Goal: Task Accomplishment & Management: Use online tool/utility

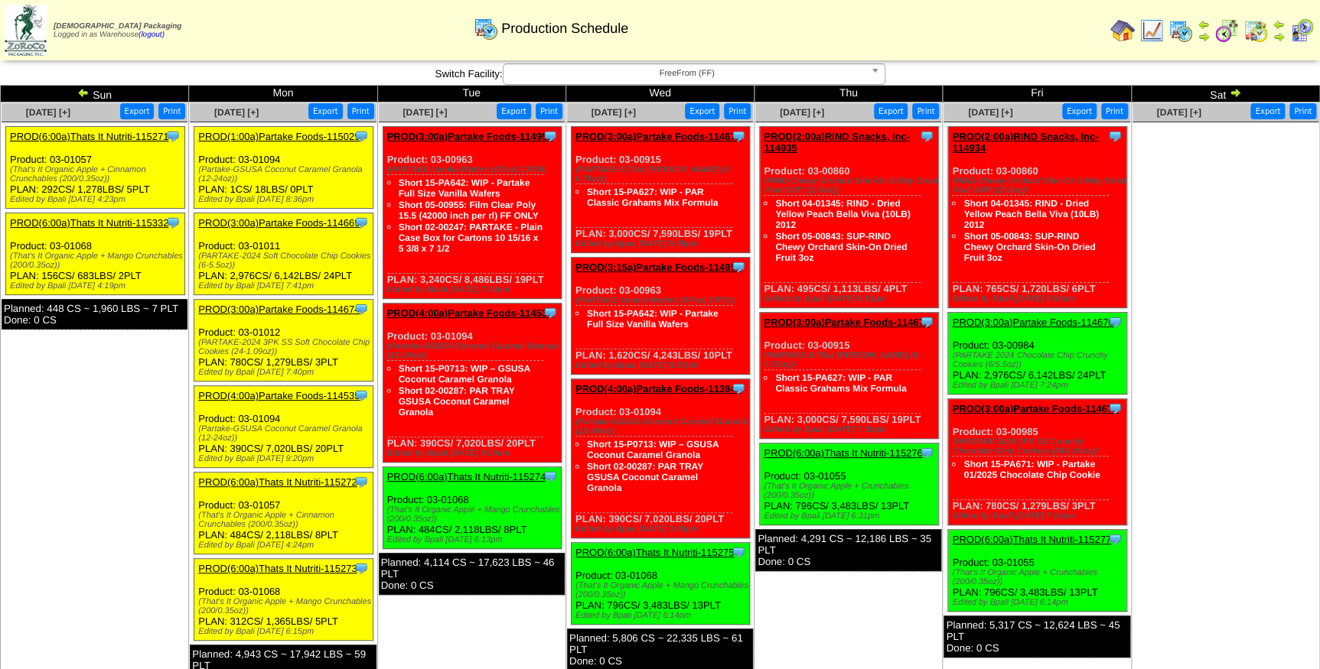
click at [604, 71] on span "FreeFrom (FF)" at bounding box center [687, 73] width 355 height 18
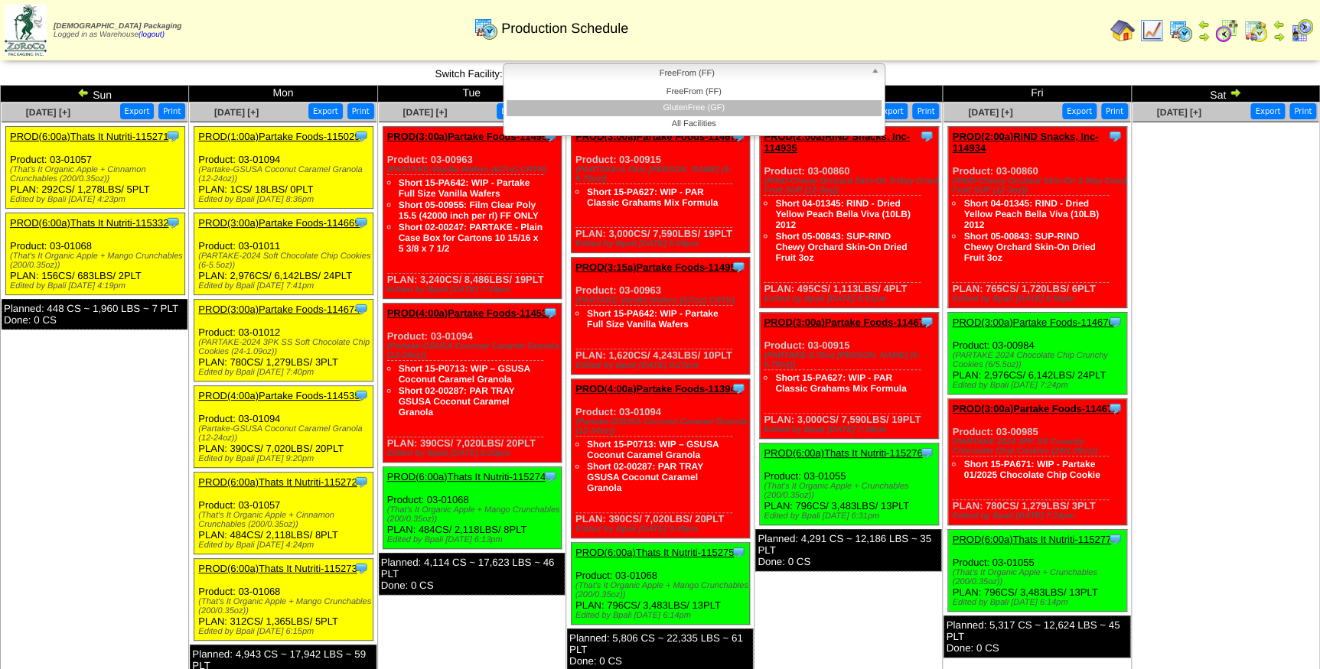
click at [611, 112] on li "GlutenFree (GF)" at bounding box center [694, 108] width 375 height 16
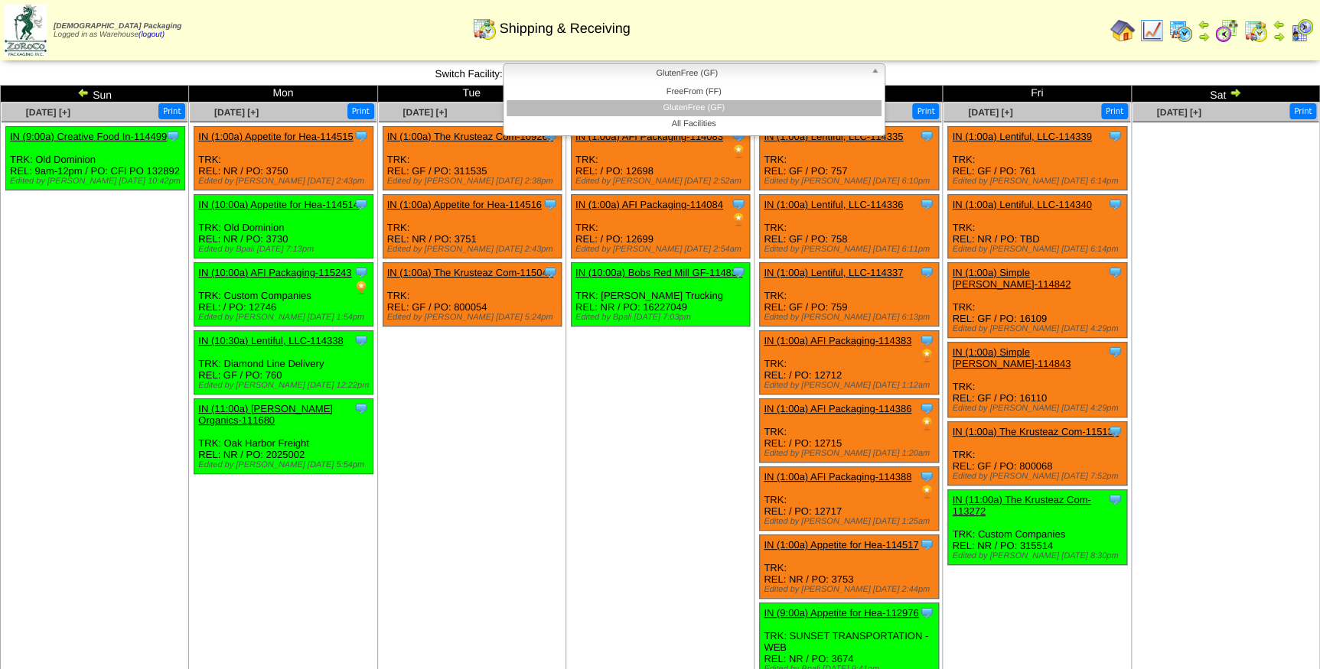
click at [565, 69] on span "GlutenFree (GF)" at bounding box center [687, 73] width 355 height 18
click at [574, 120] on li "All Facilities" at bounding box center [694, 124] width 375 height 16
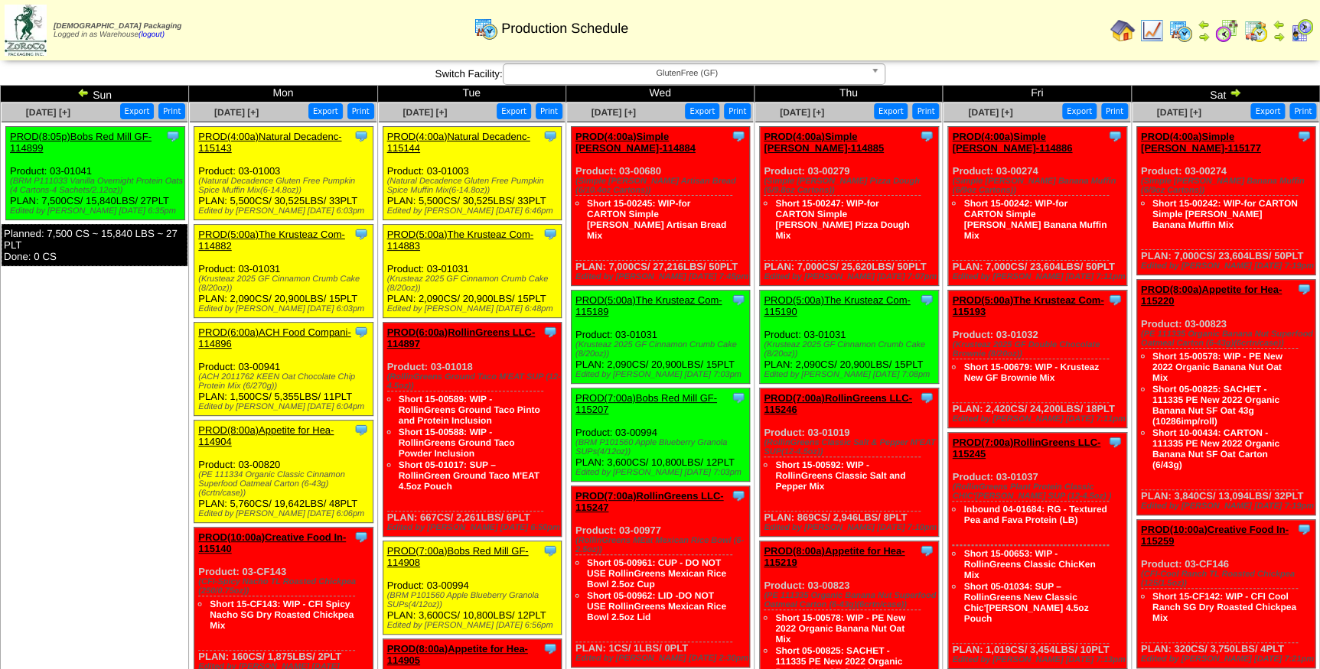
click at [471, 135] on link "PROD(4:00a)Natural Decadenc-115144" at bounding box center [458, 142] width 143 height 23
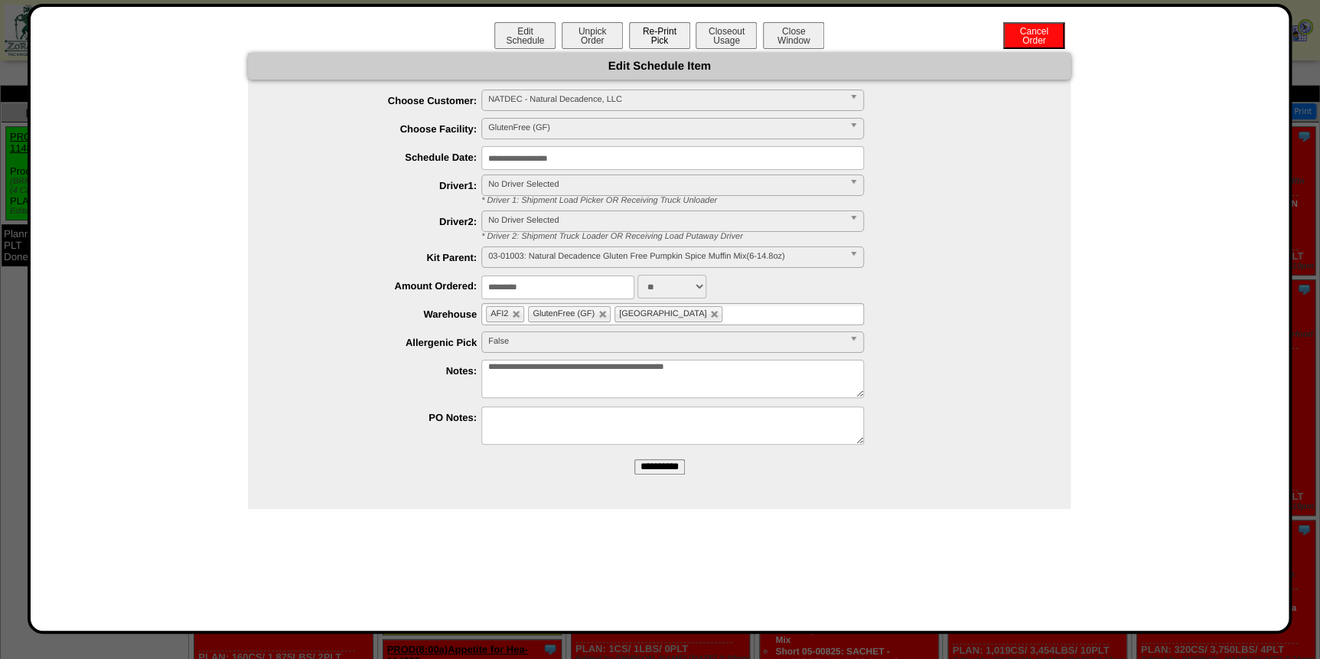
click at [657, 35] on button "Re-Print Pick" at bounding box center [659, 35] width 61 height 27
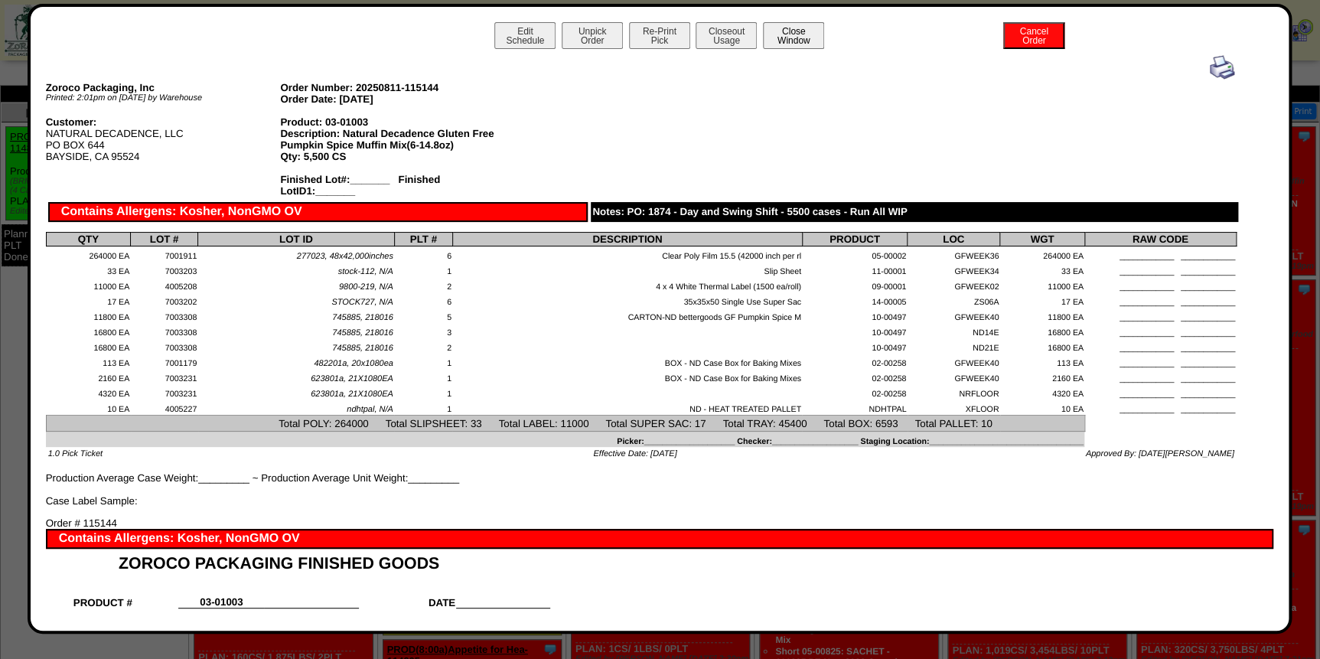
click at [796, 42] on button "Close Window" at bounding box center [793, 35] width 61 height 27
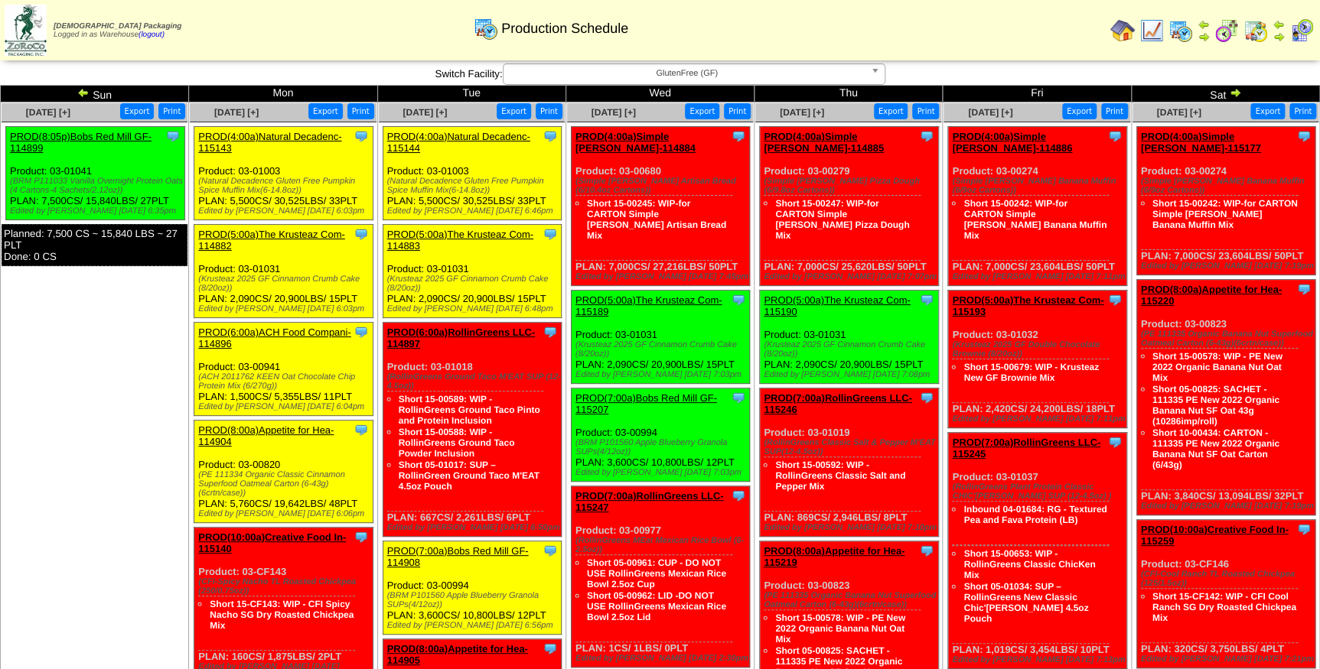
click at [477, 136] on link "PROD(4:00a)Natural Decadenc-115144" at bounding box center [458, 142] width 143 height 23
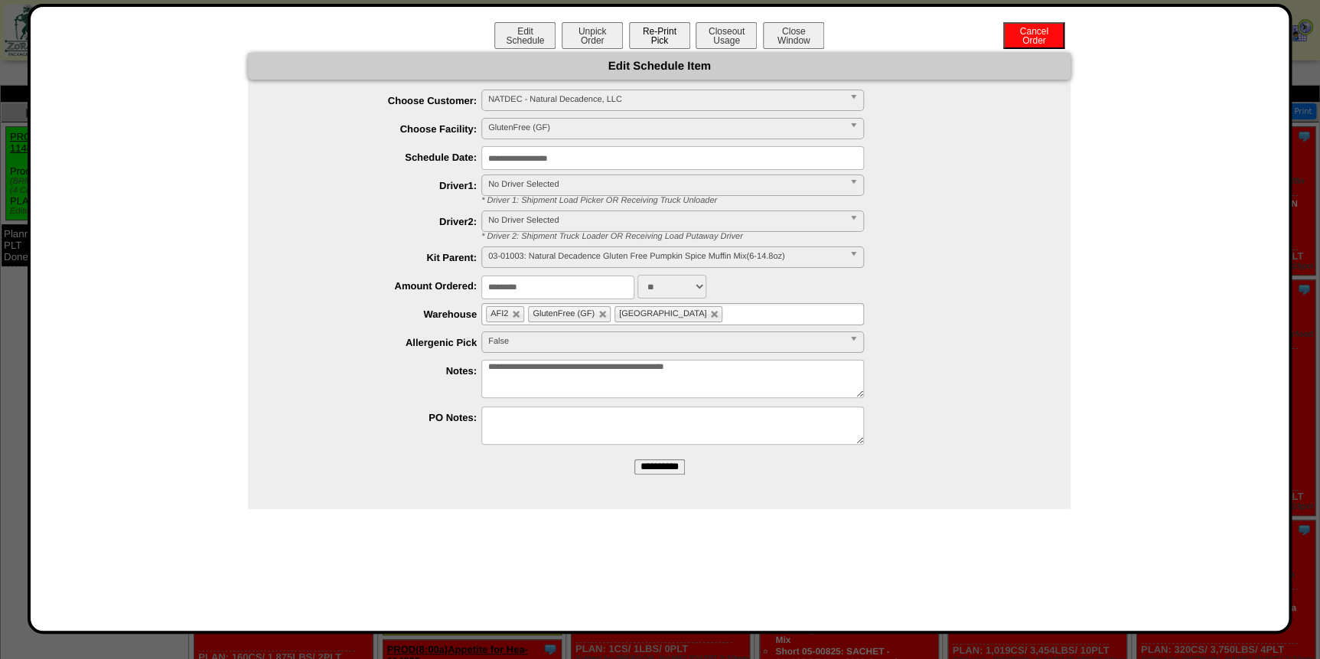
click at [665, 38] on button "Re-Print Pick" at bounding box center [659, 35] width 61 height 27
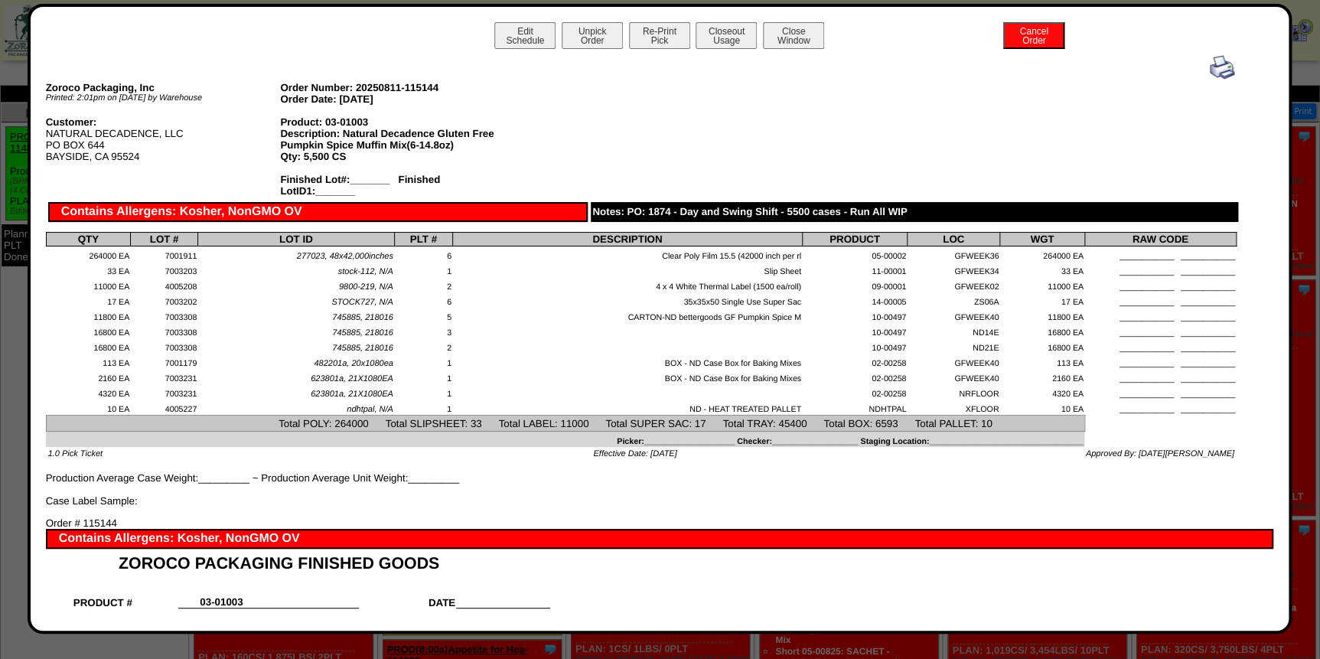
click at [1210, 65] on img at bounding box center [1222, 67] width 24 height 24
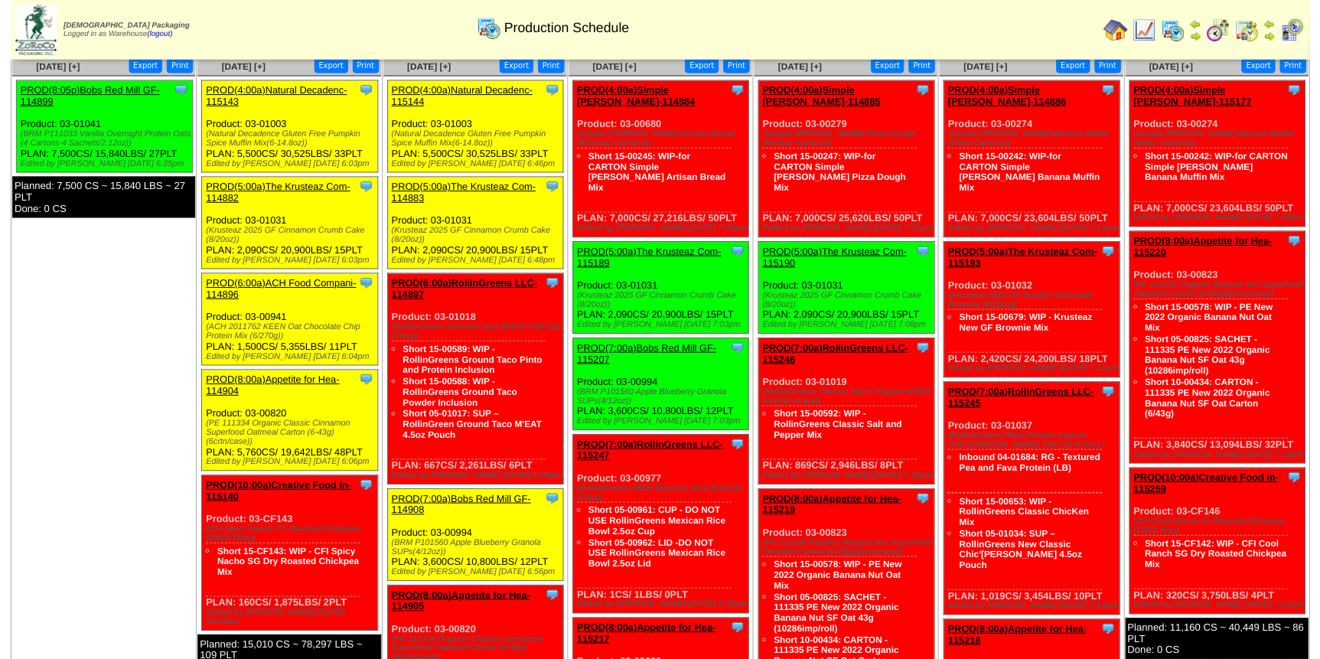
scroll to position [69, 0]
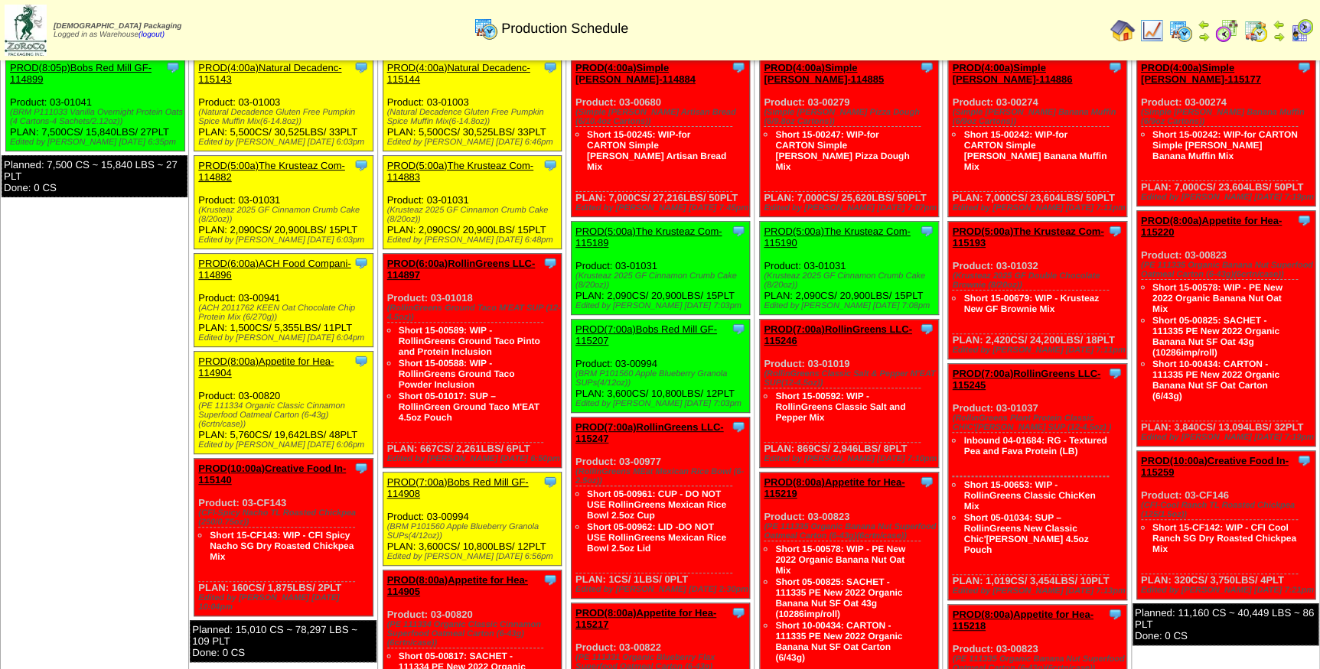
click at [472, 166] on link "PROD(5:00a)The Krusteaz Com-114883" at bounding box center [460, 171] width 146 height 23
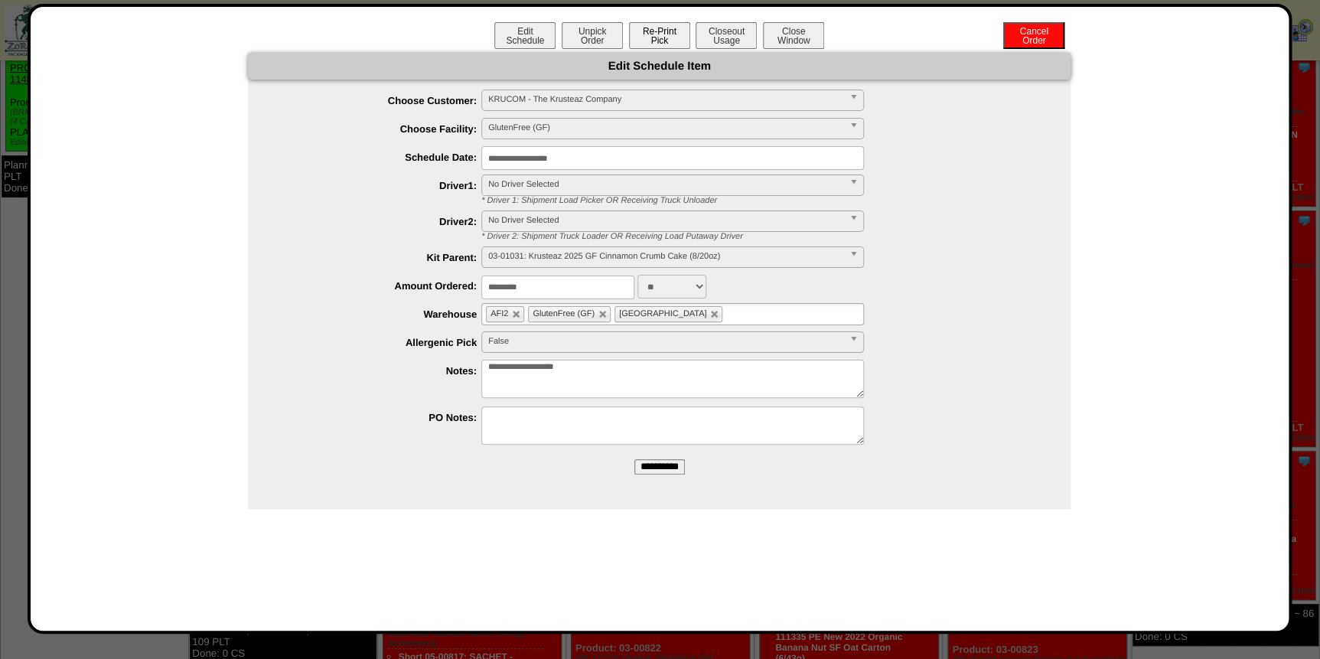
click at [665, 44] on button "Re-Print Pick" at bounding box center [659, 35] width 61 height 27
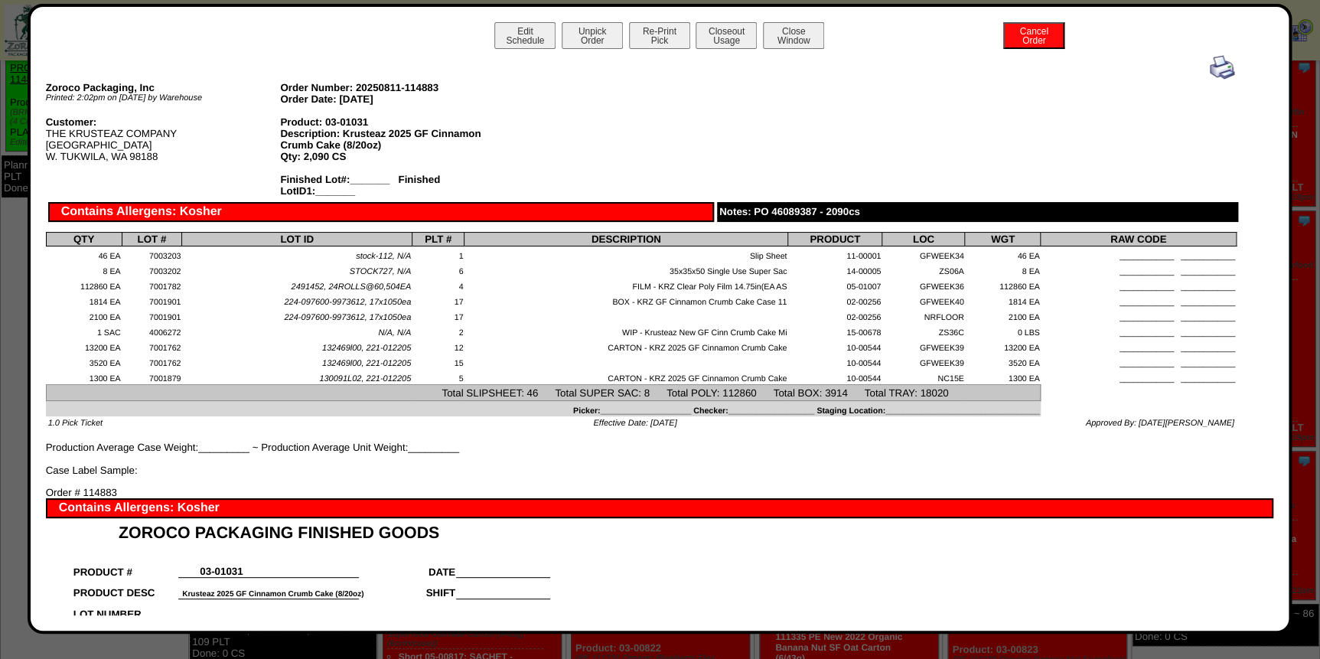
click at [1213, 67] on img at bounding box center [1222, 67] width 24 height 24
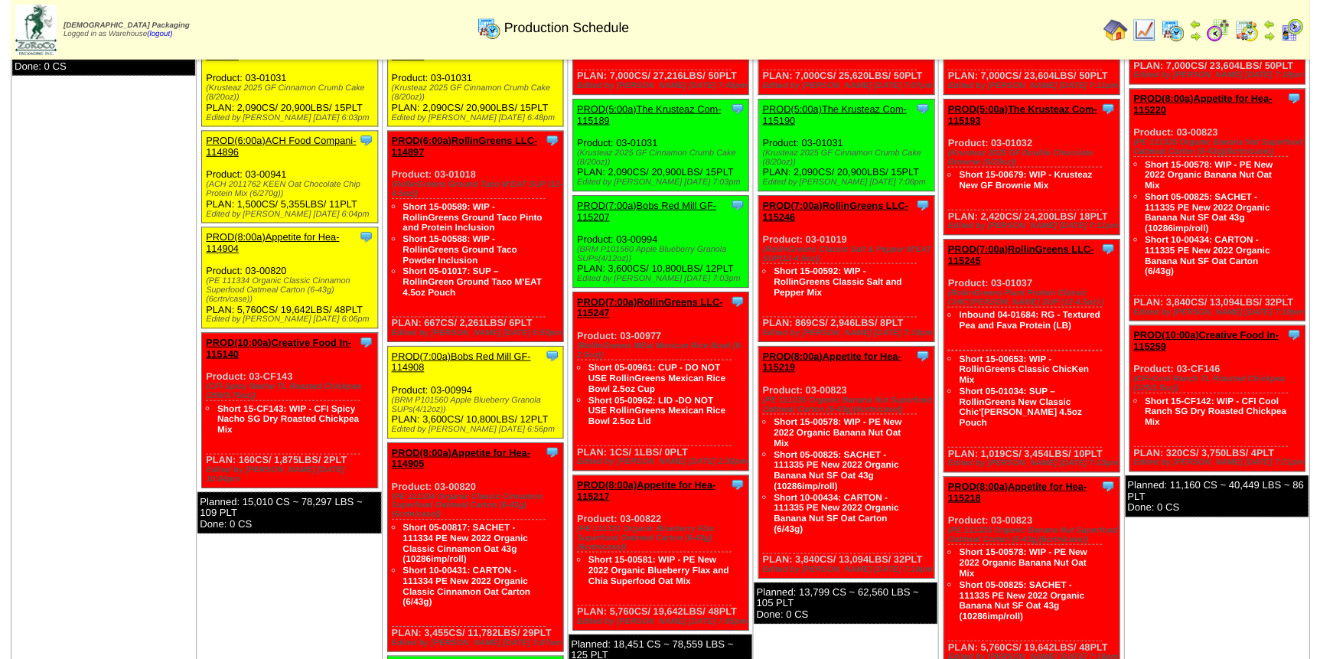
scroll to position [208, 0]
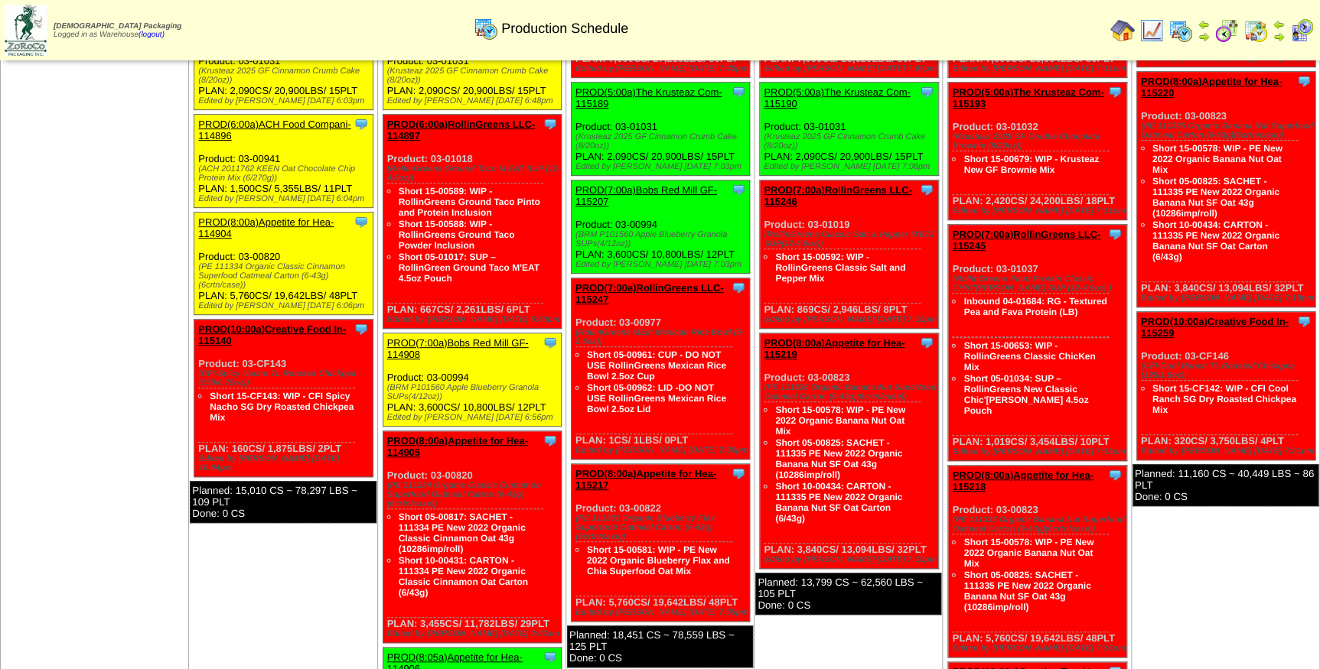
click at [486, 337] on link "PROD(7:00a)Bobs Red Mill GF-114908" at bounding box center [458, 348] width 142 height 23
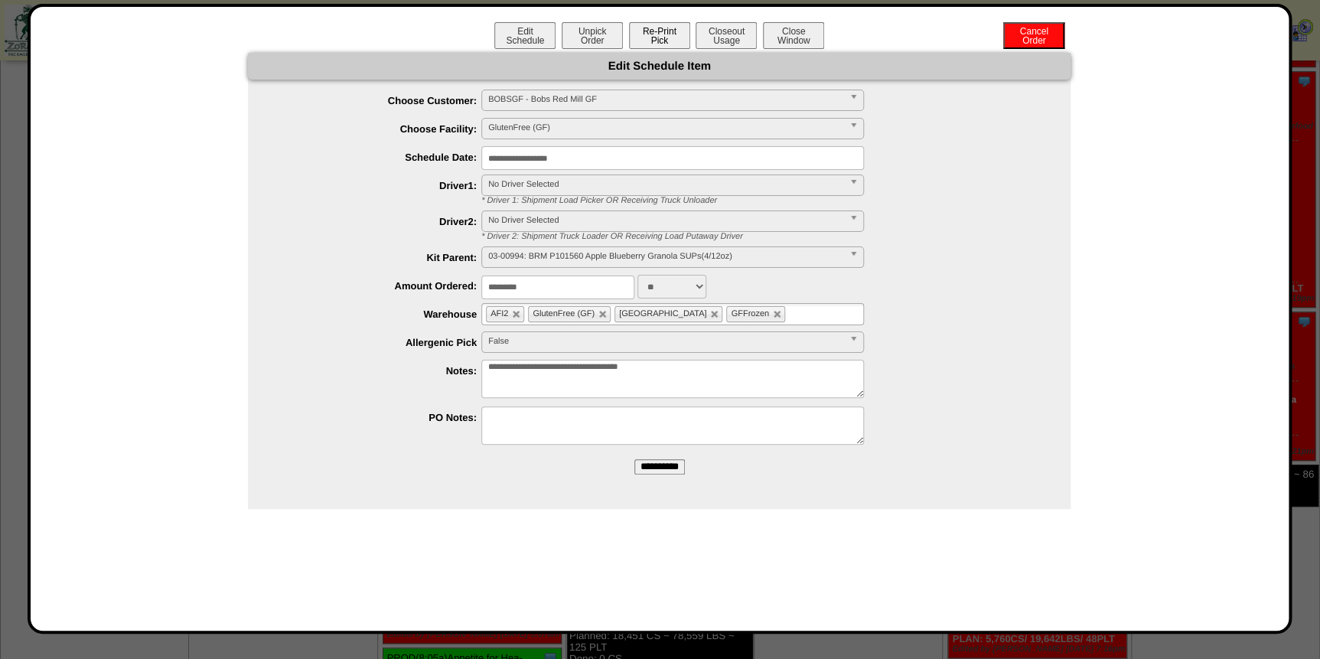
click at [671, 43] on button "Re-Print Pick" at bounding box center [659, 35] width 61 height 27
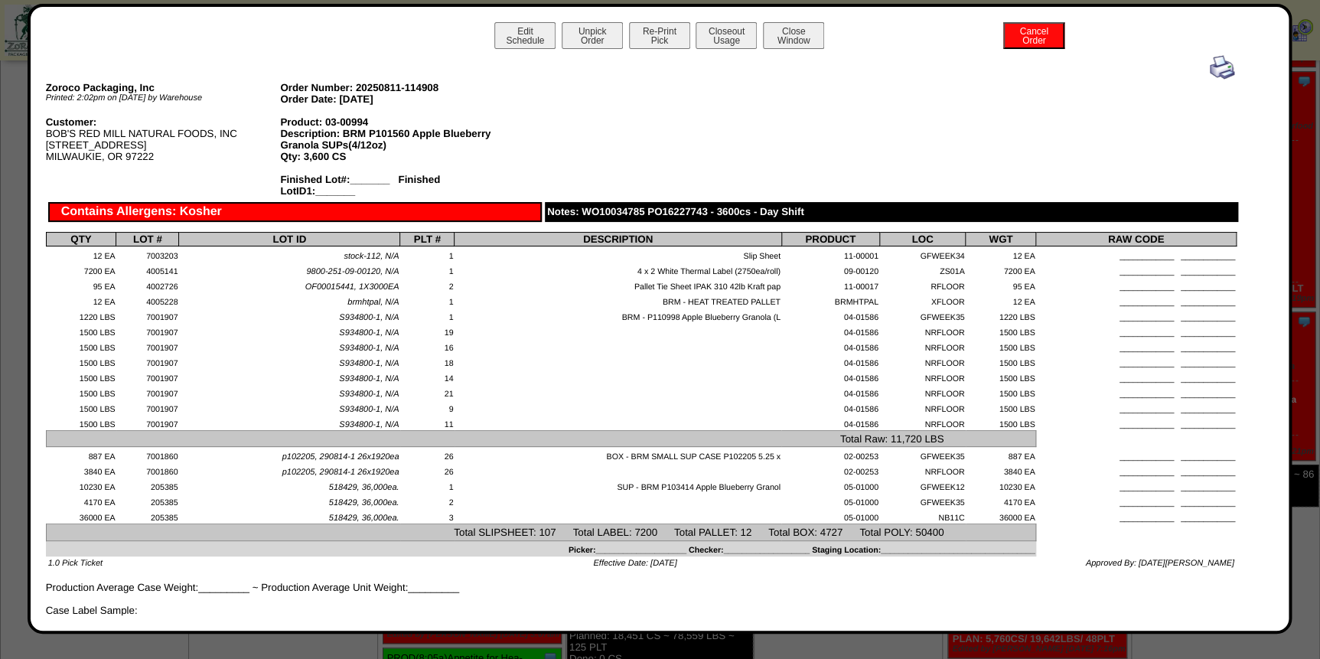
click at [1213, 64] on img at bounding box center [1222, 67] width 24 height 24
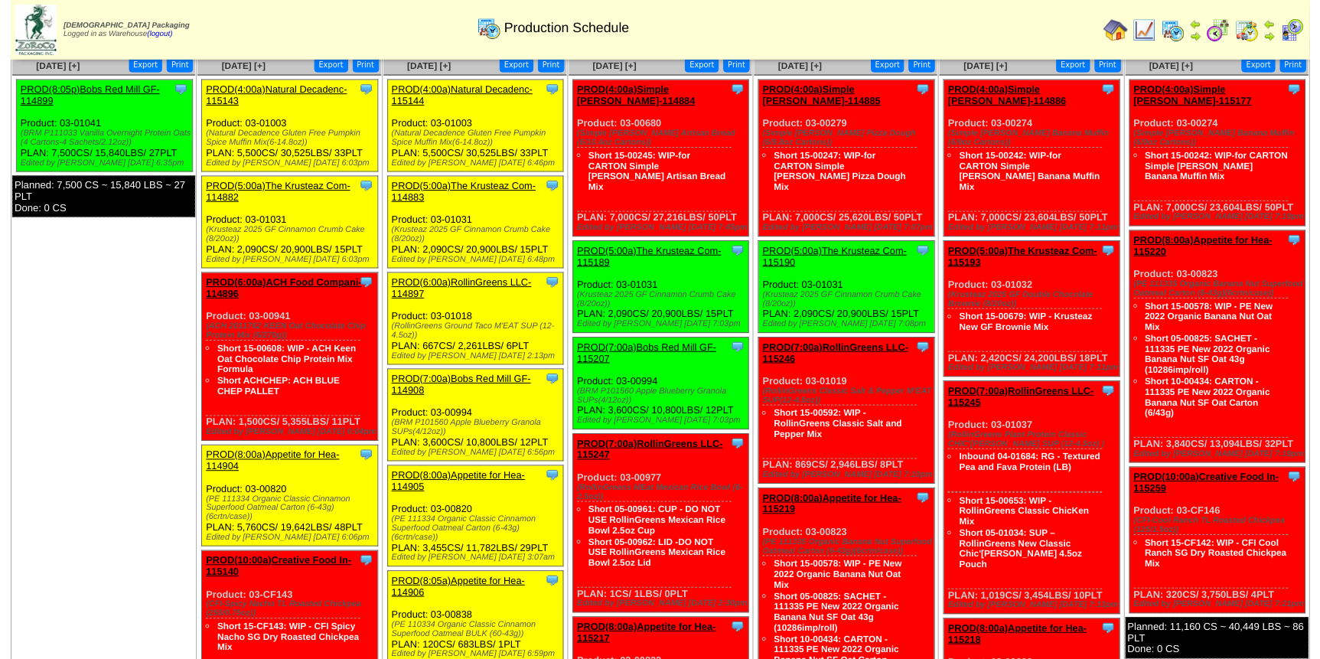
scroll to position [138, 0]
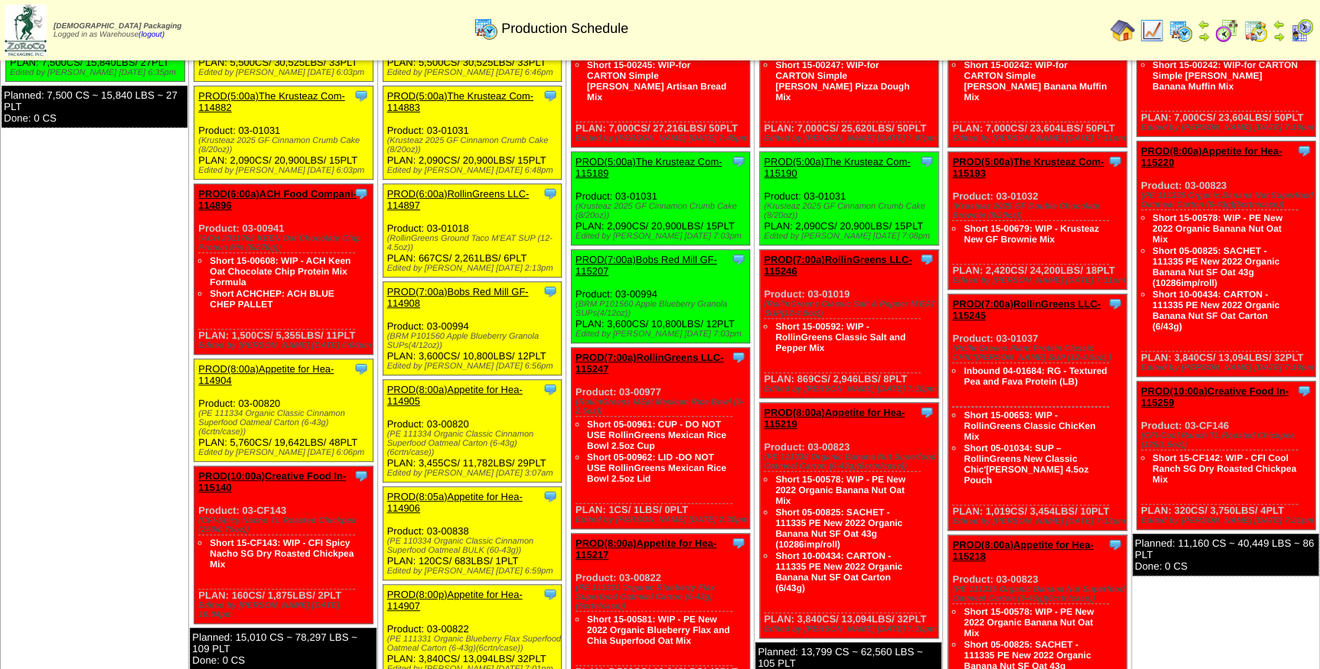
click at [465, 193] on link "PROD(6:00a)RollinGreens LLC-114897" at bounding box center [458, 199] width 142 height 23
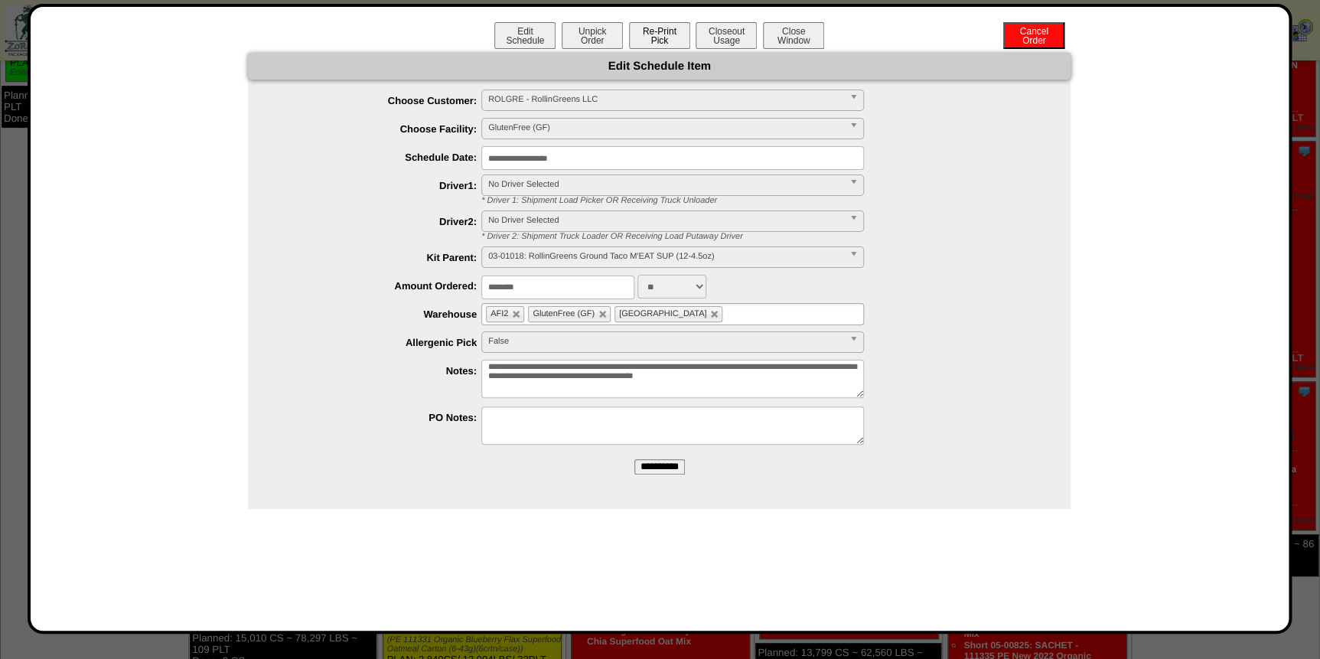
click at [666, 41] on button "Re-Print Pick" at bounding box center [659, 35] width 61 height 27
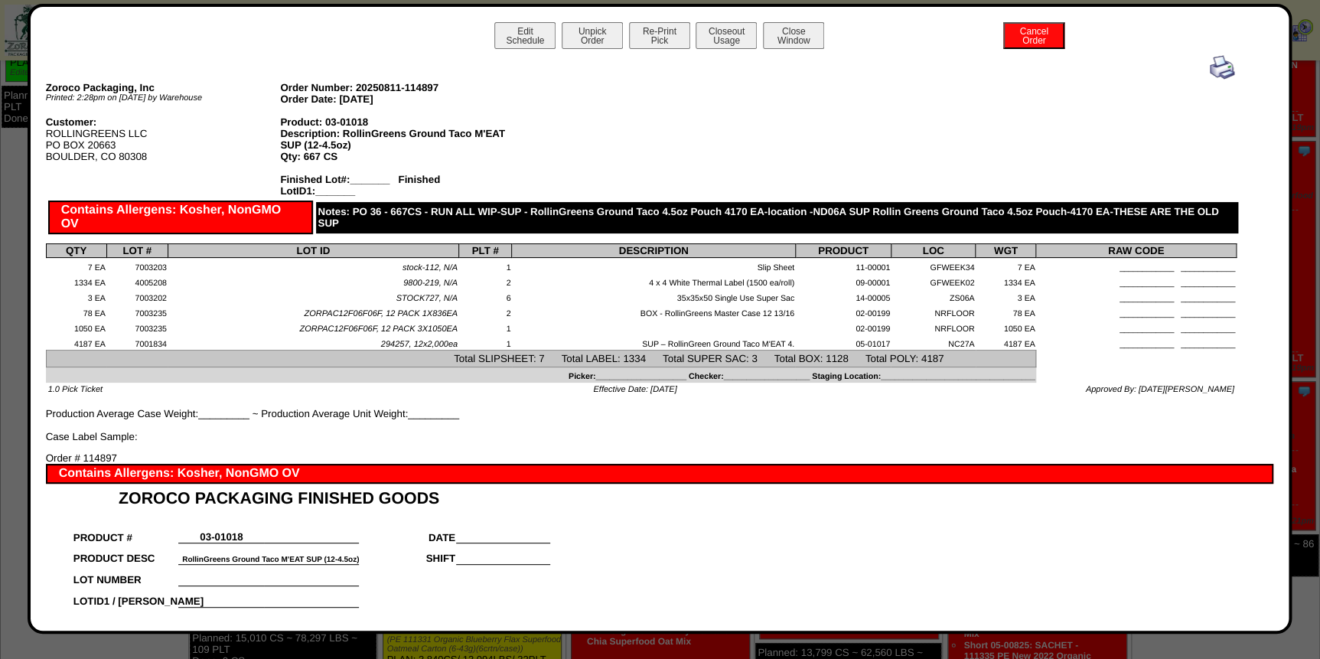
click at [1214, 69] on img at bounding box center [1222, 67] width 24 height 24
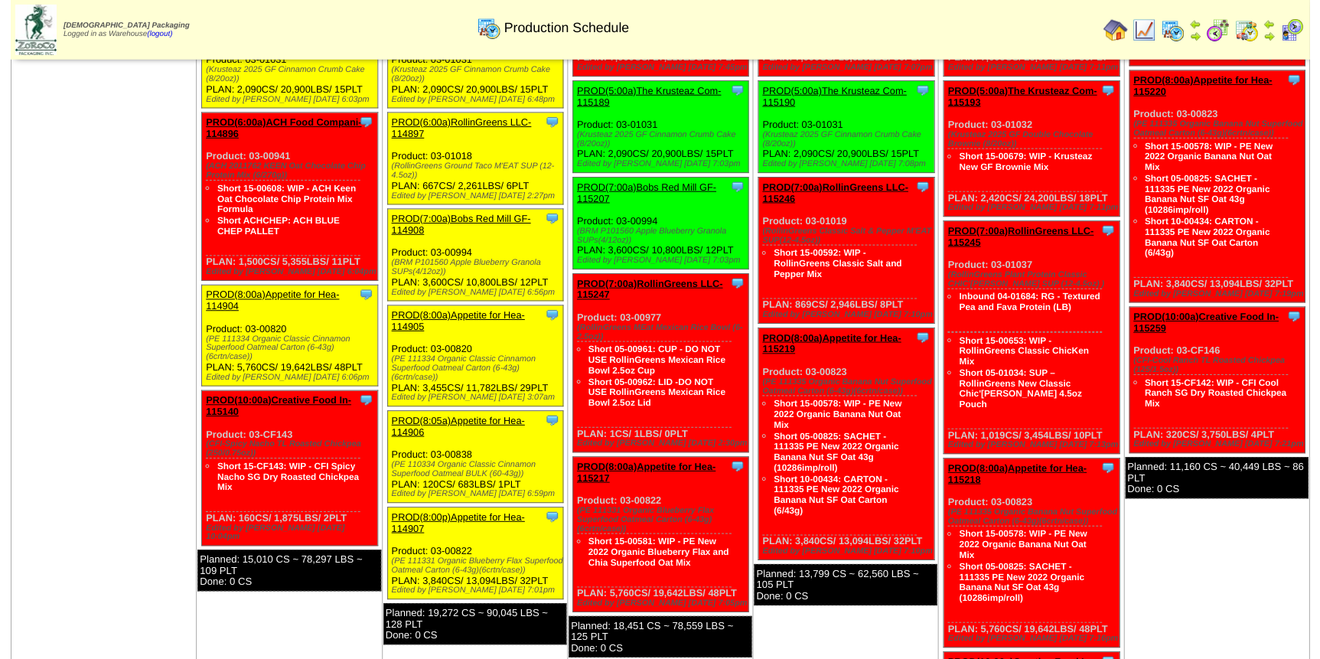
scroll to position [278, 0]
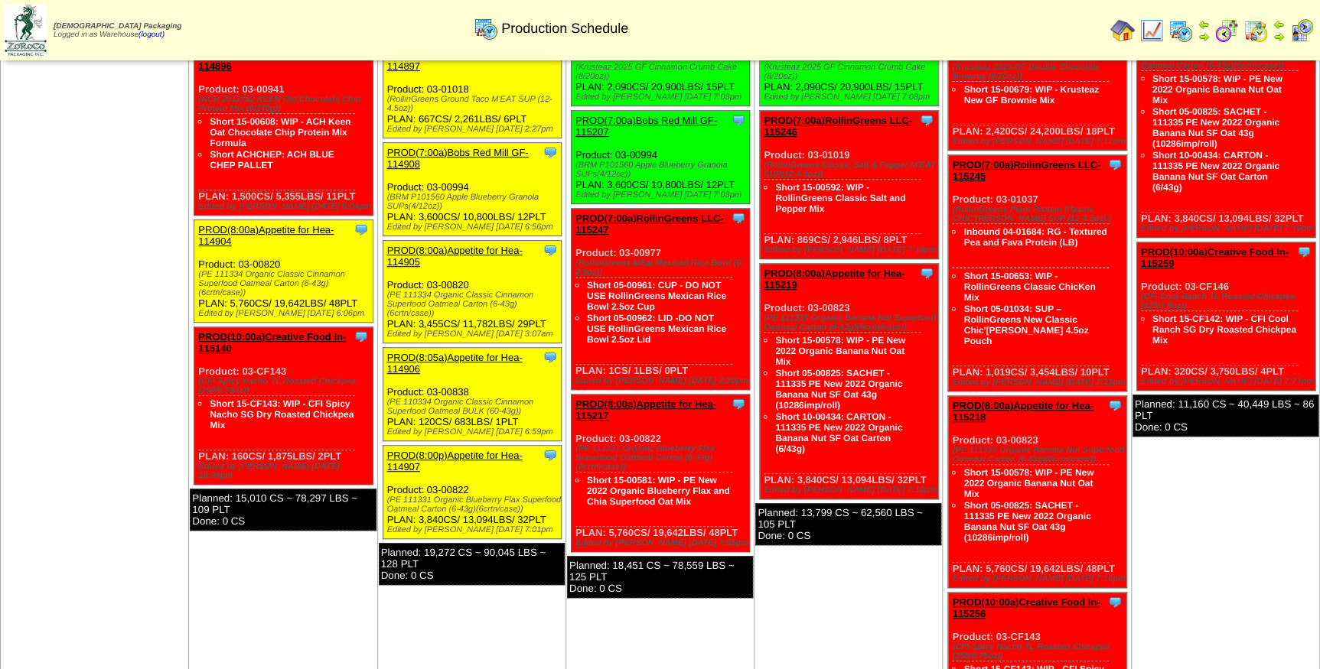
click at [486, 252] on link "PROD(8:00a)Appetite for Hea-114905" at bounding box center [454, 256] width 135 height 23
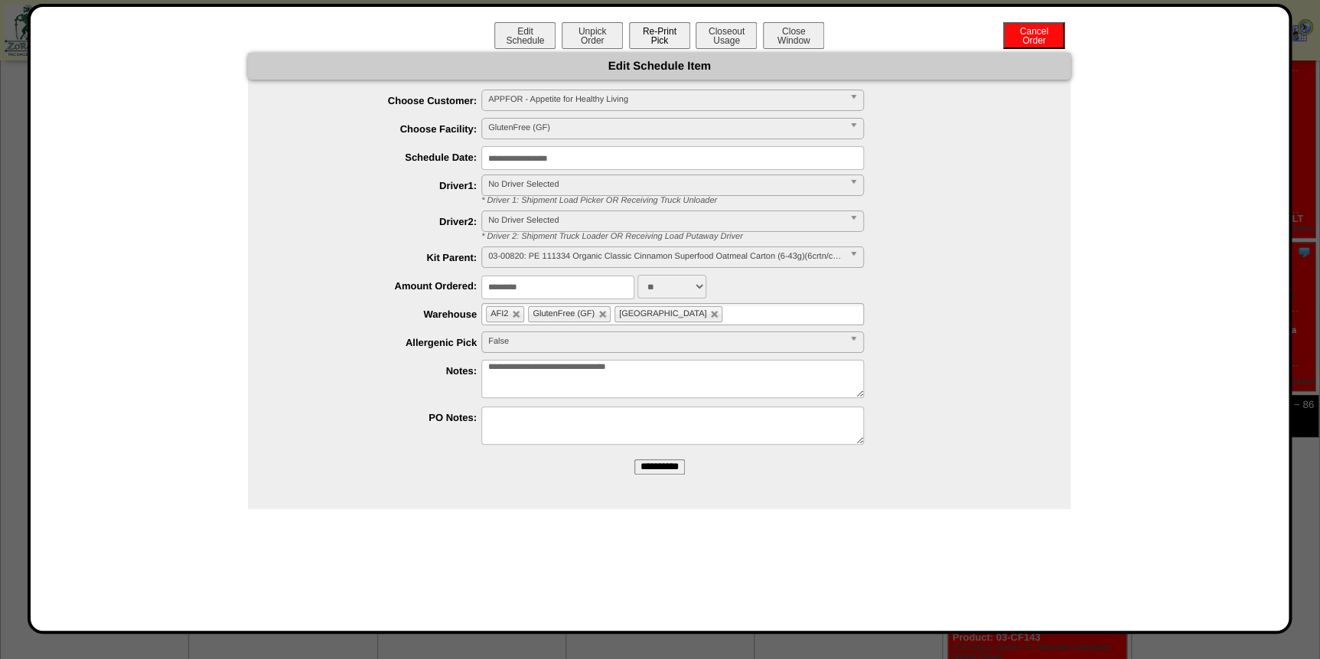
click at [657, 37] on button "Re-Print Pick" at bounding box center [659, 35] width 61 height 27
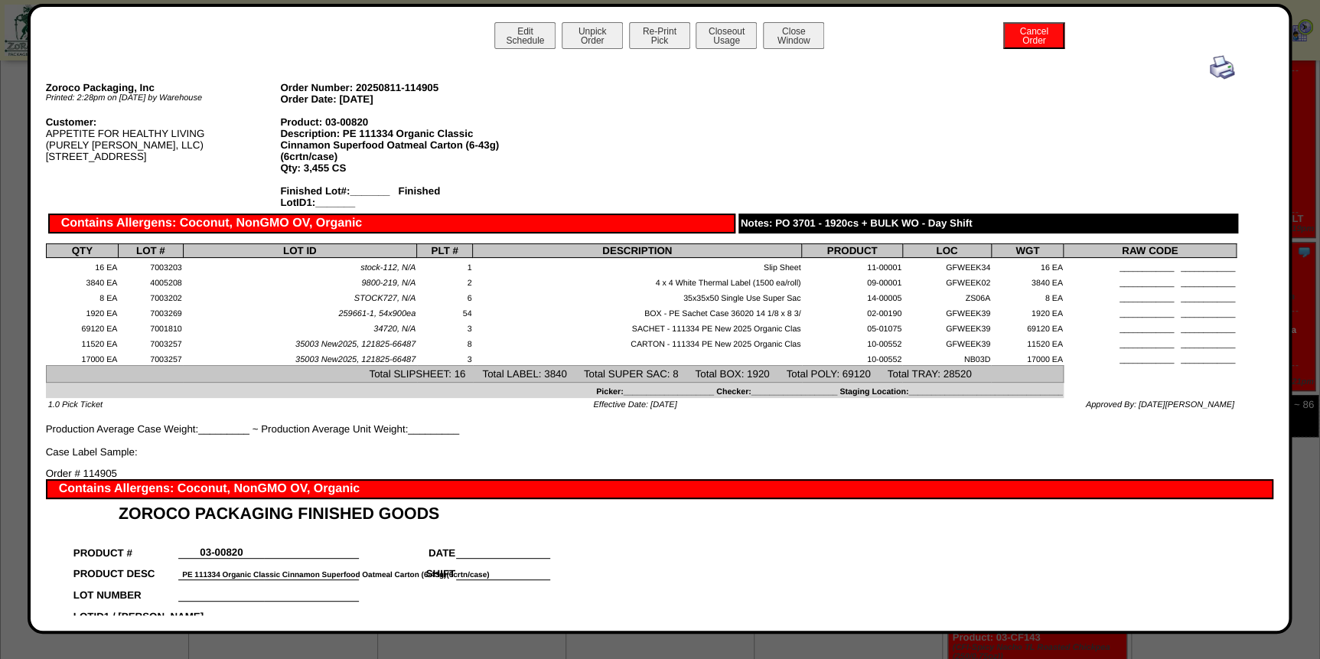
click at [1210, 70] on img at bounding box center [1222, 67] width 24 height 24
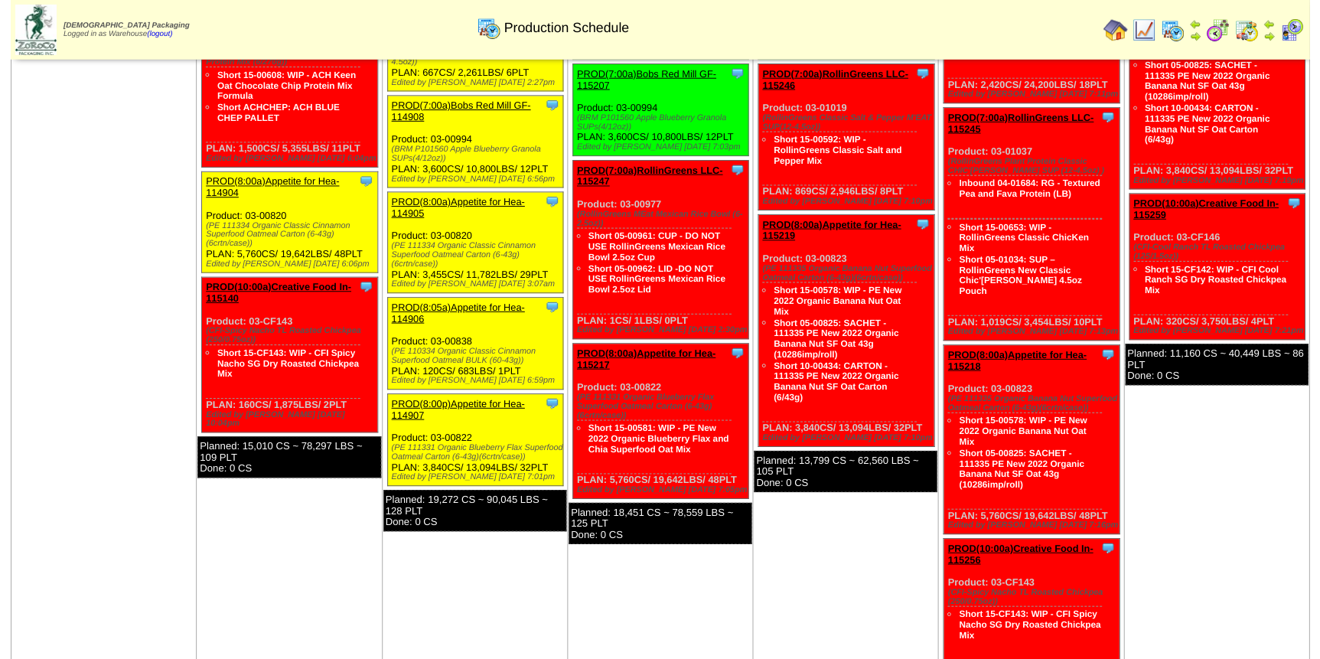
scroll to position [347, 0]
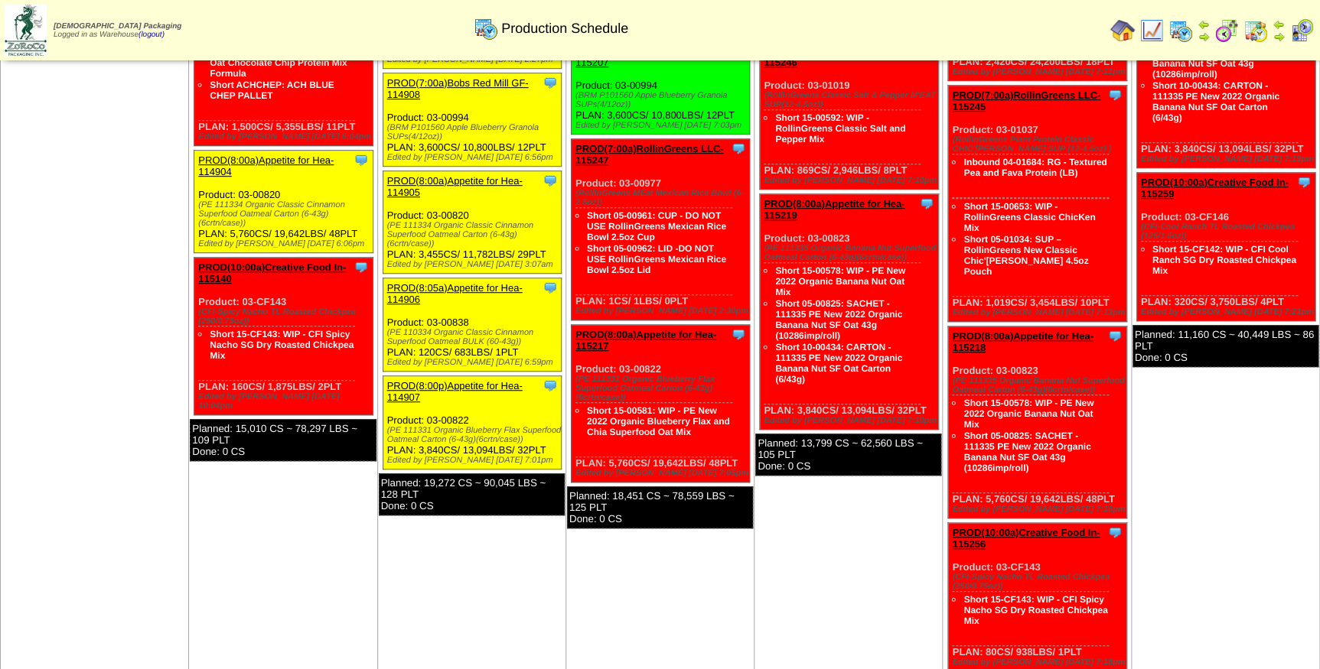
click at [481, 290] on link "PROD(8:05a)Appetite for Hea-114906" at bounding box center [454, 293] width 135 height 23
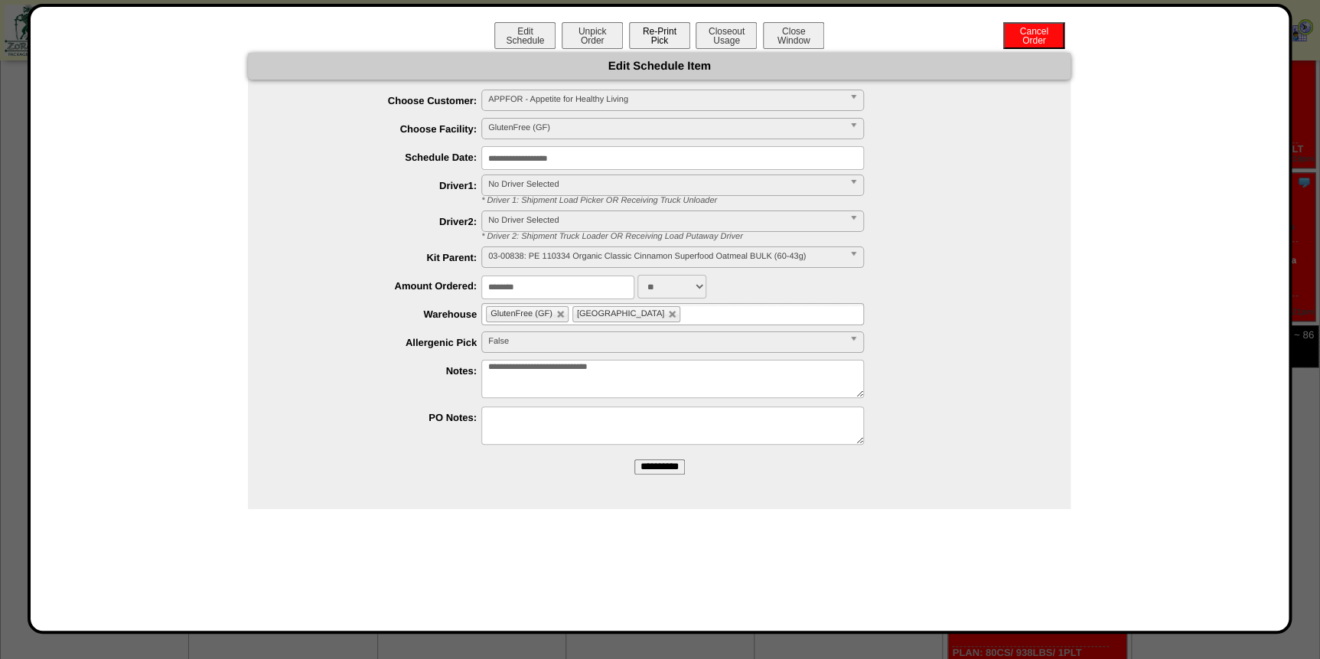
click at [677, 39] on button "Re-Print Pick" at bounding box center [659, 35] width 61 height 27
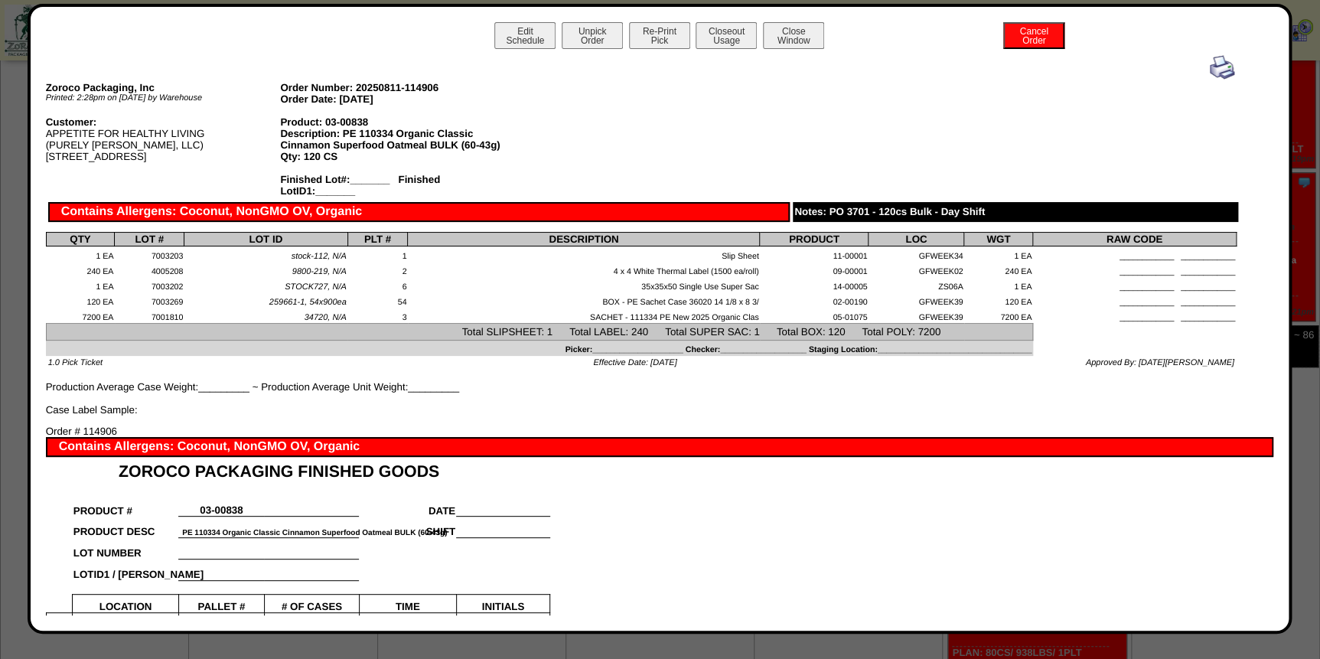
click at [1210, 70] on img at bounding box center [1222, 67] width 24 height 24
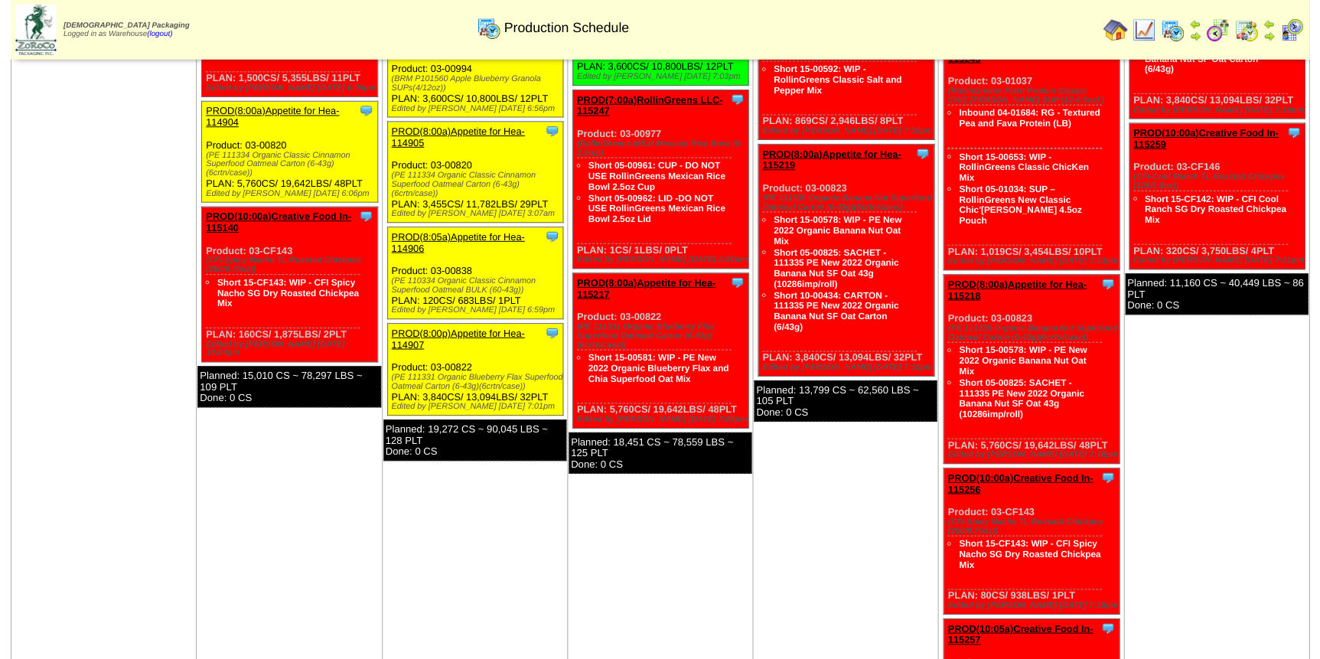
scroll to position [417, 0]
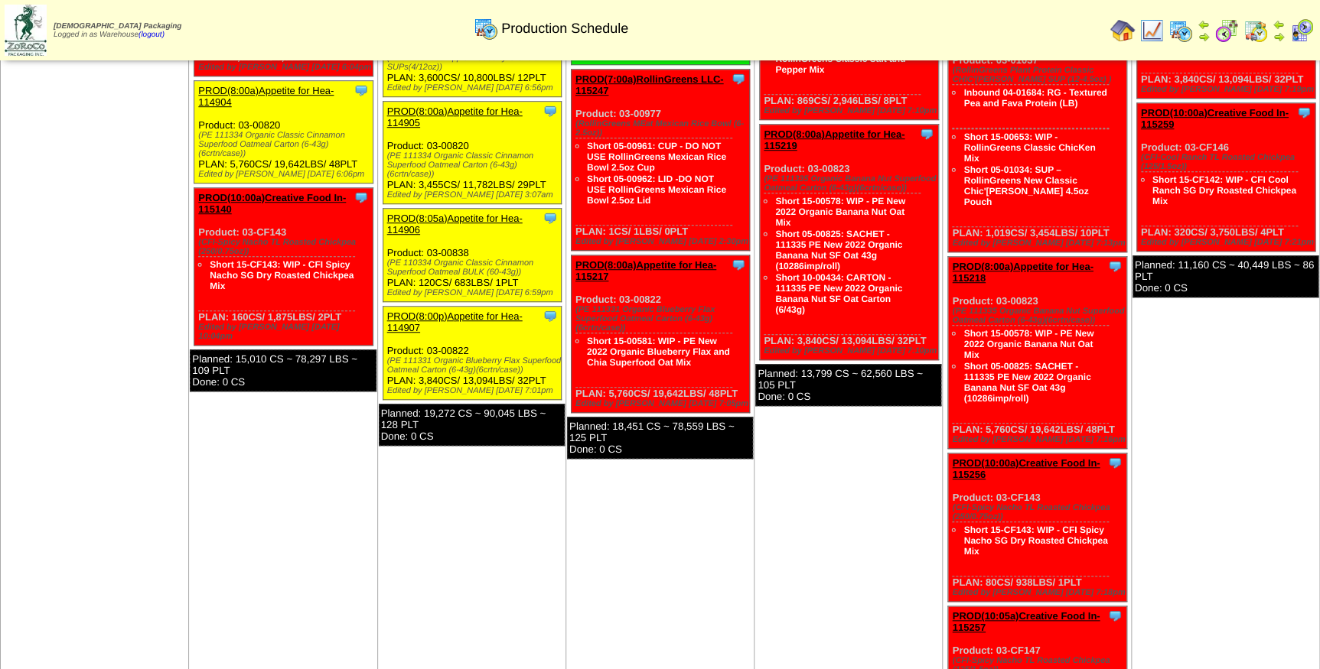
click at [476, 316] on link "PROD(8:00p)Appetite for Hea-114907" at bounding box center [454, 322] width 135 height 23
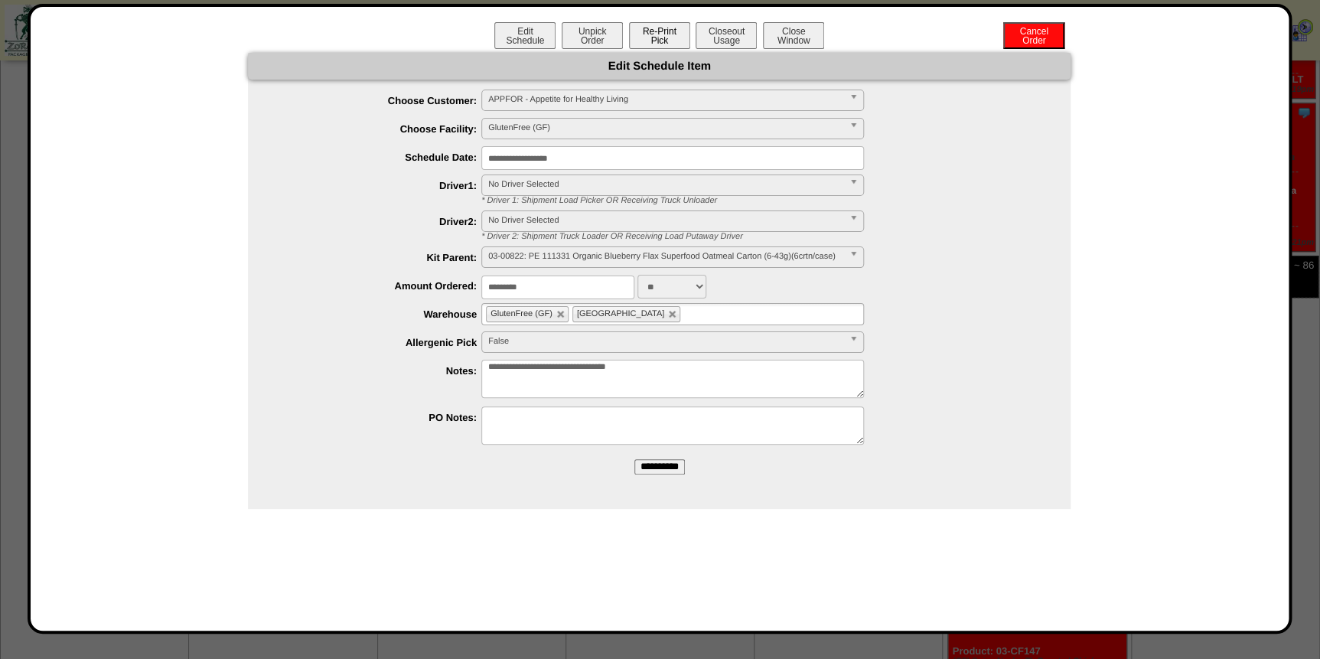
click at [679, 39] on button "Re-Print Pick" at bounding box center [659, 35] width 61 height 27
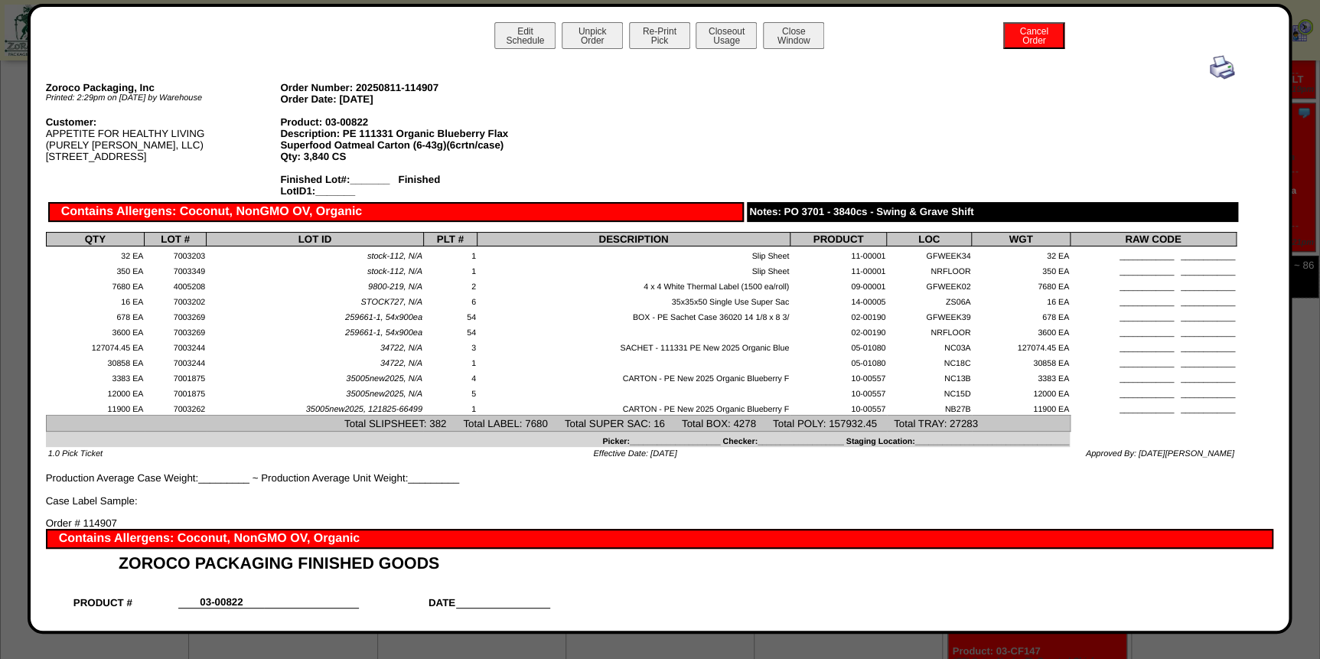
click at [1212, 69] on img at bounding box center [1222, 67] width 24 height 24
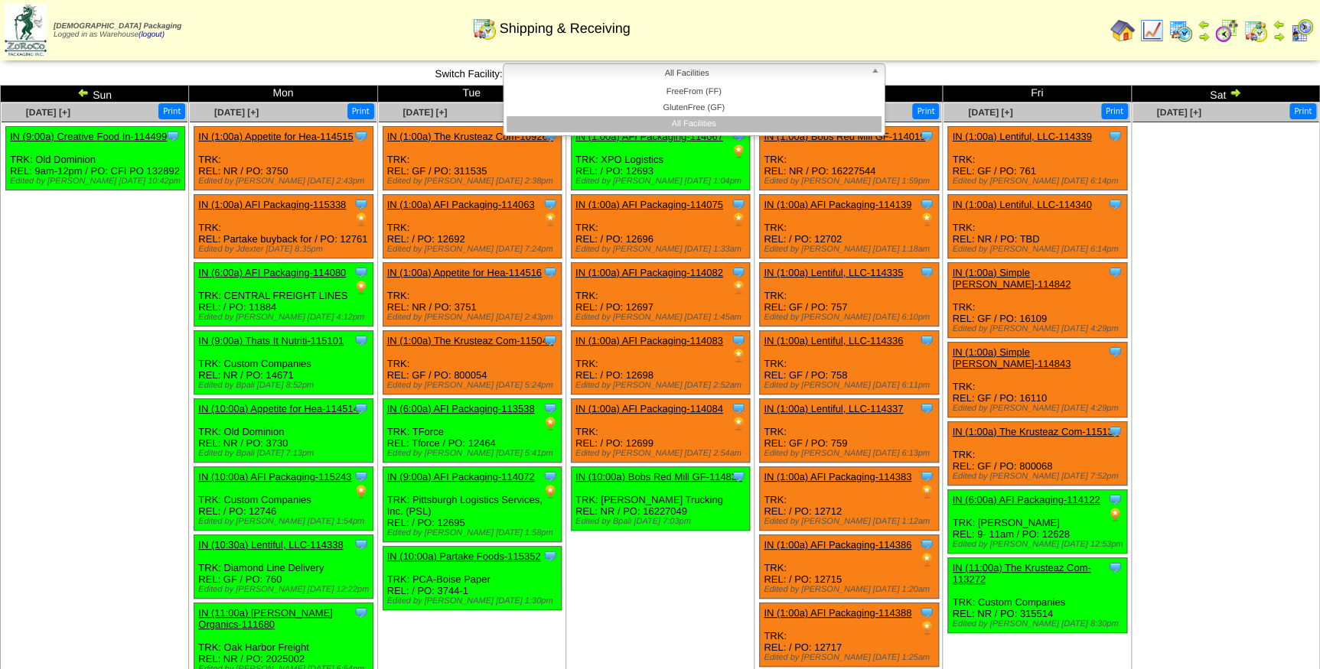
click at [540, 70] on span "All Facilities" at bounding box center [687, 73] width 355 height 18
click at [552, 115] on li "GlutenFree (GF)" at bounding box center [694, 108] width 375 height 16
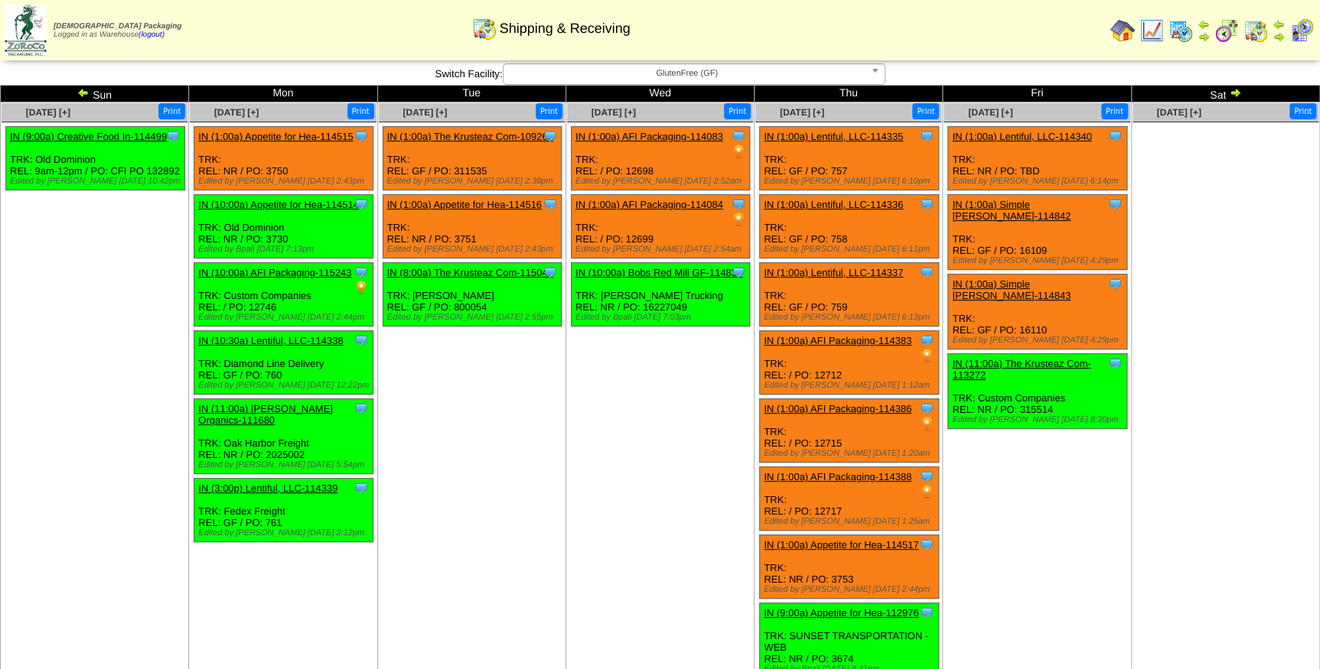
click at [647, 70] on span "GlutenFree (GF)" at bounding box center [687, 73] width 355 height 18
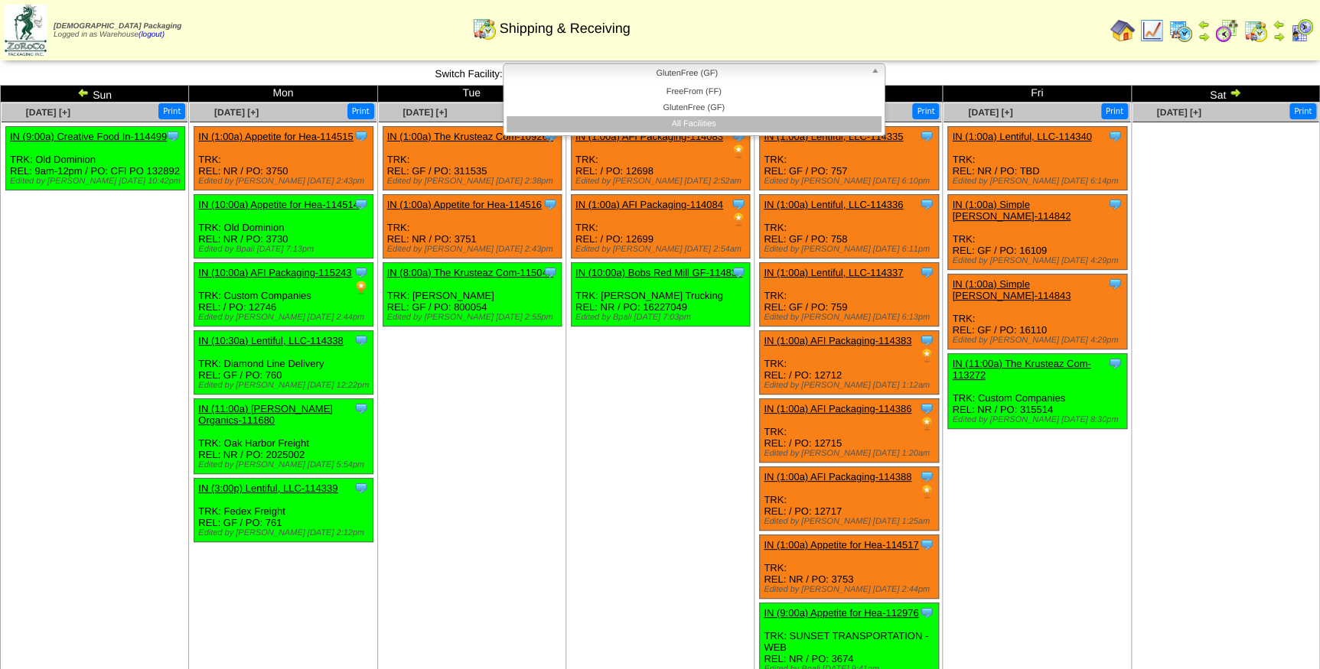
click at [663, 122] on li "All Facilities" at bounding box center [694, 124] width 375 height 16
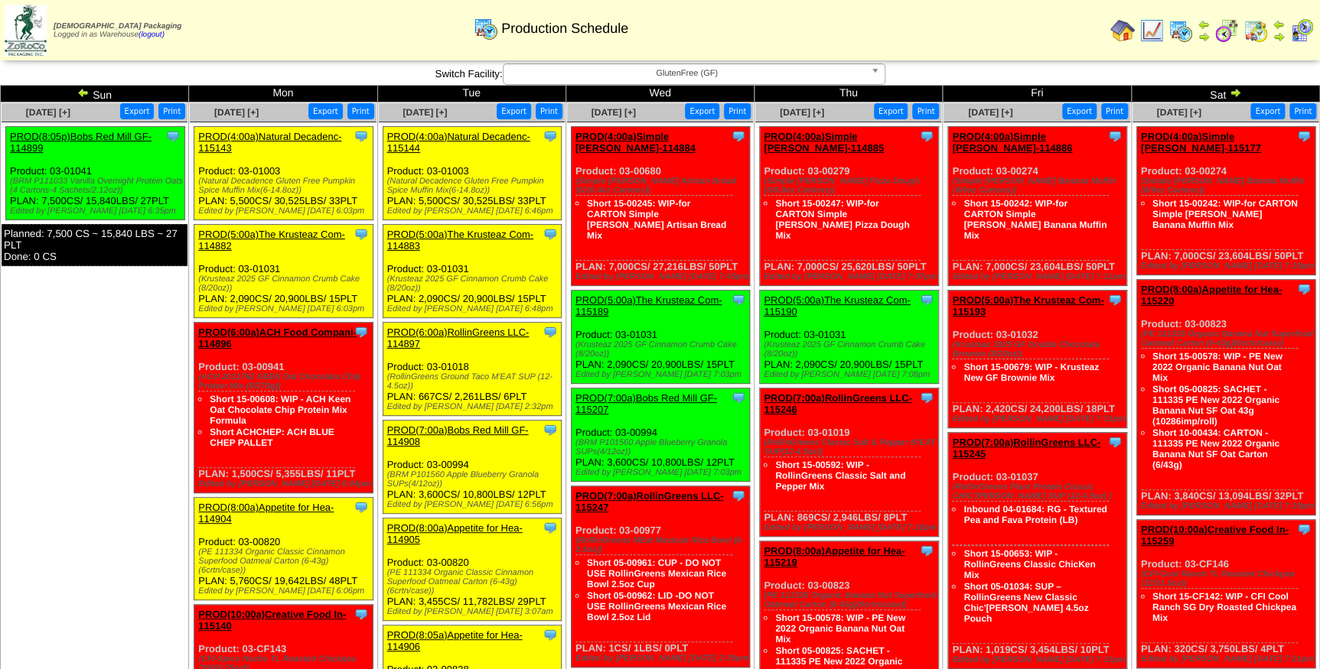
click at [670, 490] on link "PROD(7:00a)RollinGreens LLC-115247" at bounding box center [649, 501] width 148 height 23
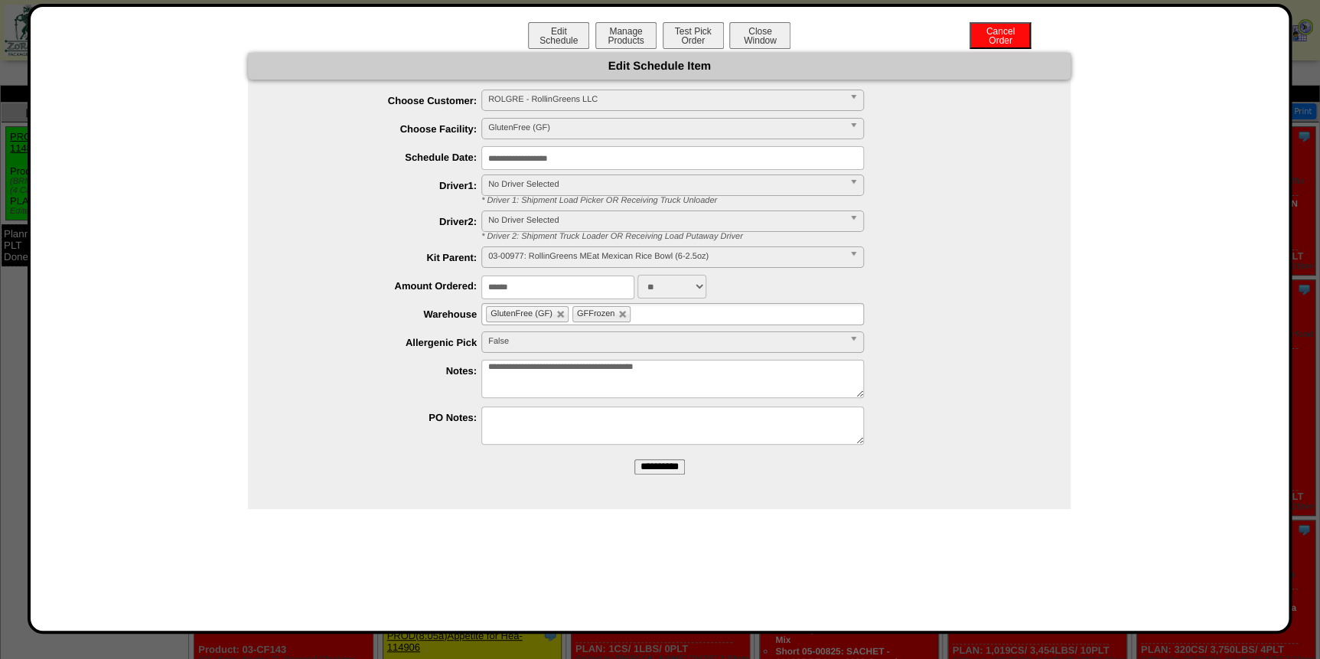
drag, startPoint x: 689, startPoint y: 41, endPoint x: 692, endPoint y: 49, distance: 8.2
click at [692, 48] on div "Edit Schedule Manage Products Test Pick Order Cancel Order Close Window" at bounding box center [659, 37] width 1227 height 31
click at [695, 31] on button "Test Pick Order" at bounding box center [693, 35] width 61 height 27
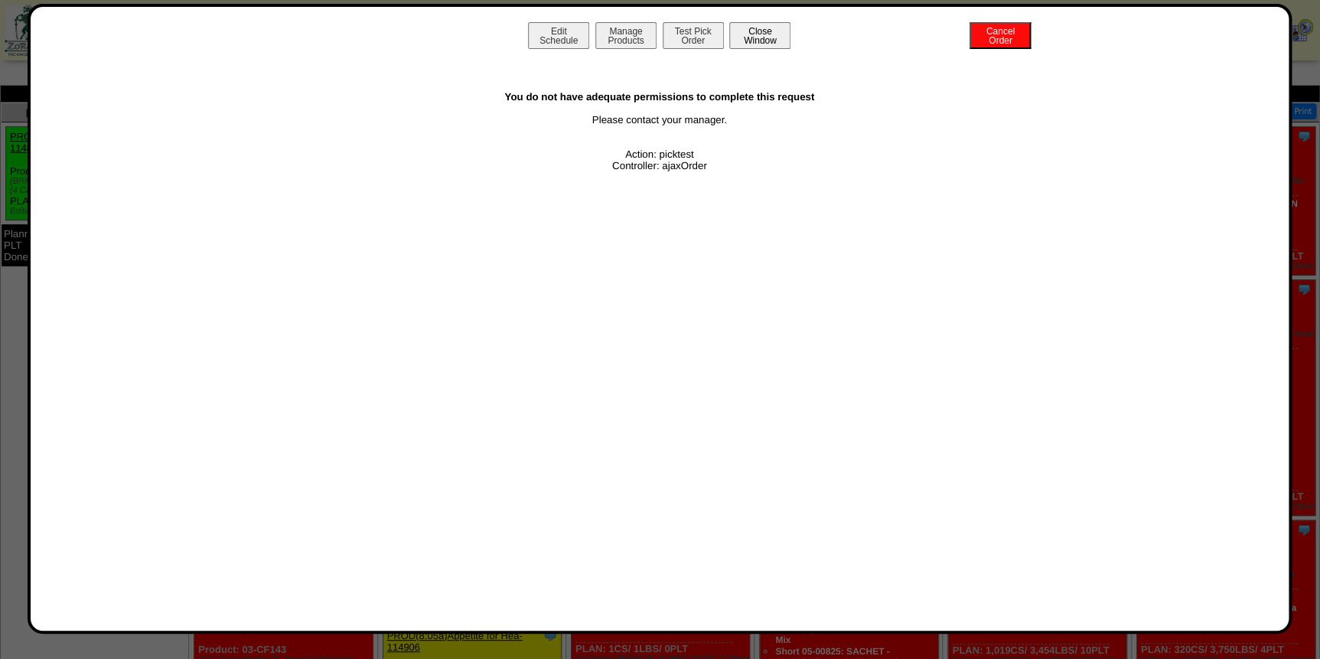
click at [772, 41] on button "Close Window" at bounding box center [759, 35] width 61 height 27
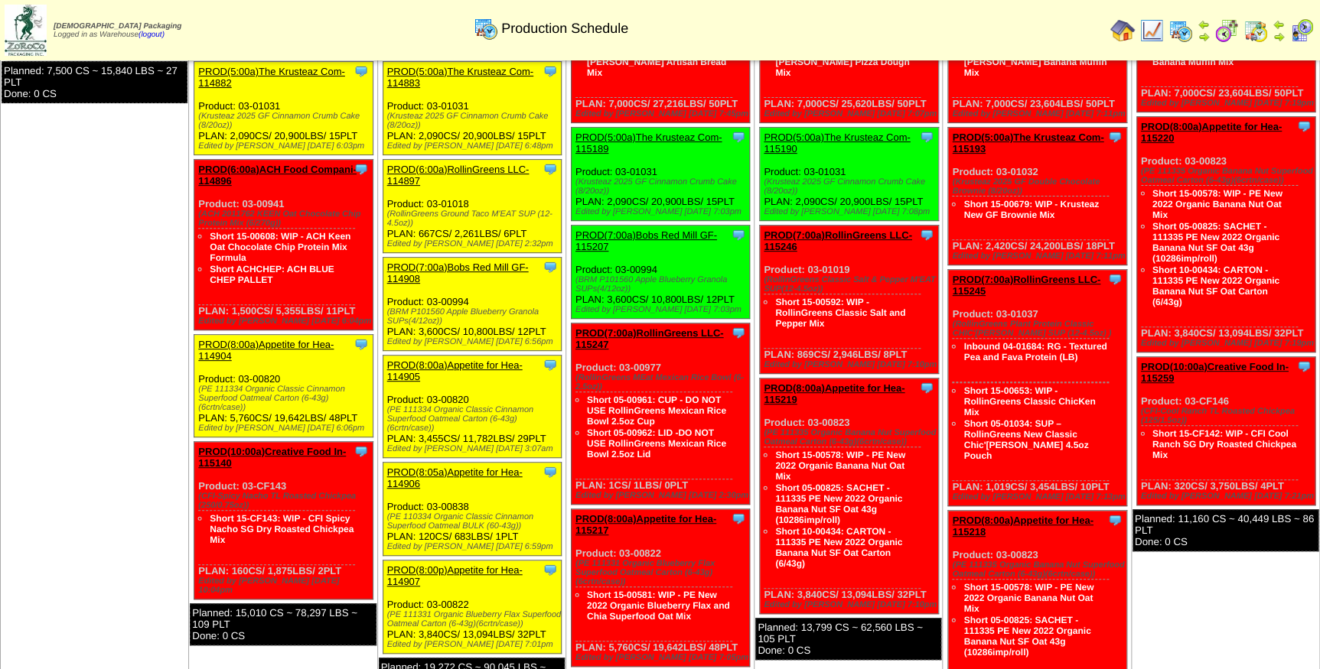
scroll to position [138, 0]
